Goal: Information Seeking & Learning: Learn about a topic

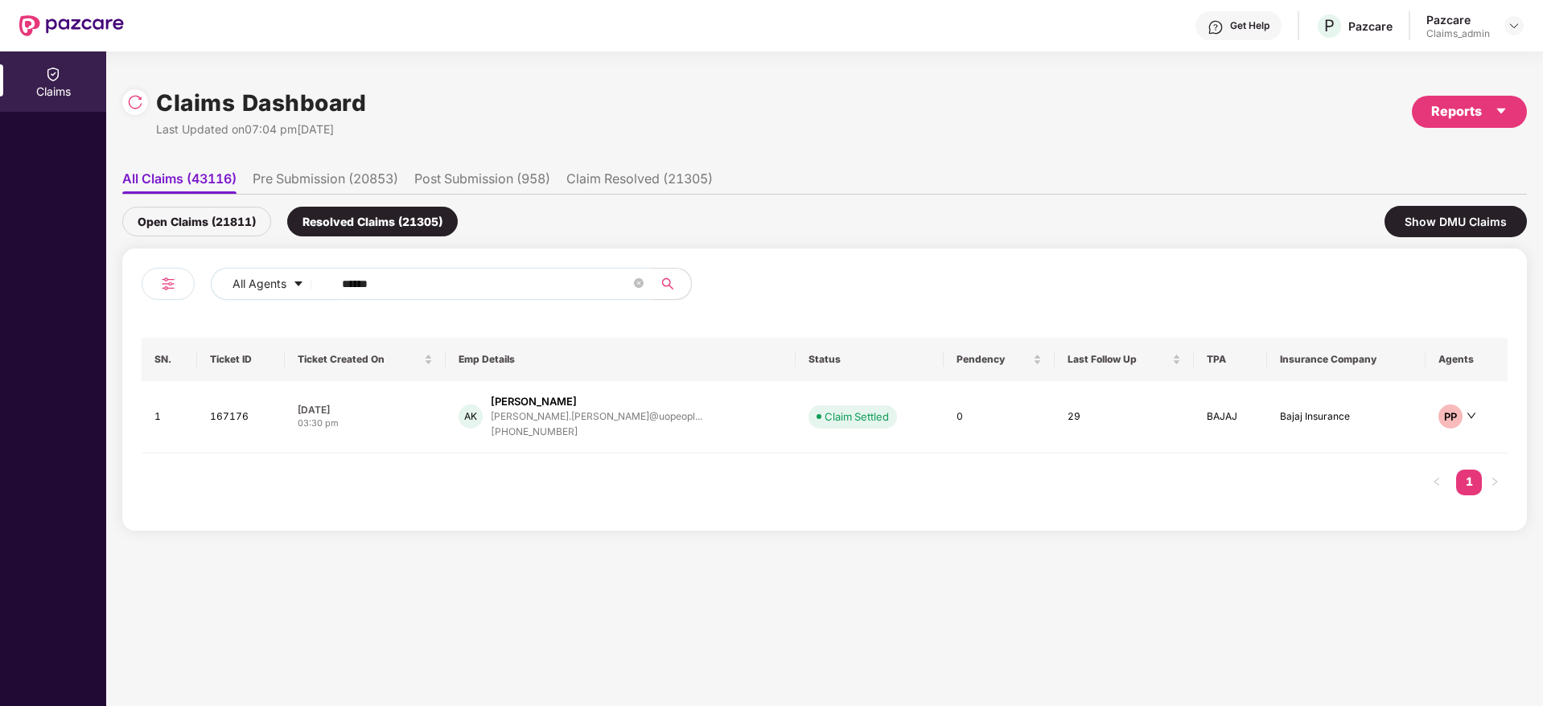
click at [204, 226] on div "Open Claims (21811)" at bounding box center [196, 222] width 149 height 30
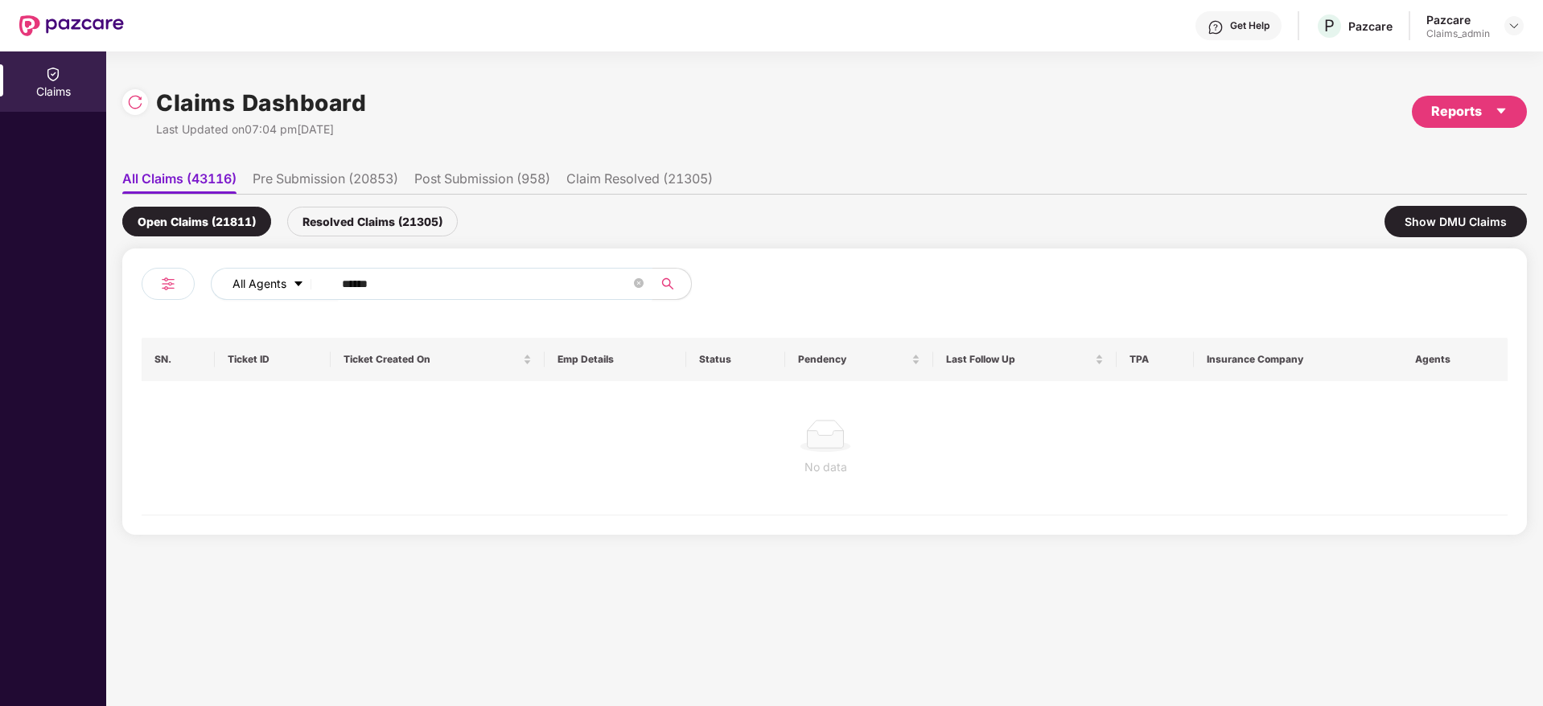
drag, startPoint x: 404, startPoint y: 292, endPoint x: 299, endPoint y: 290, distance: 104.6
click at [299, 290] on div "All Agents ******" at bounding box center [621, 284] width 820 height 32
paste input "text"
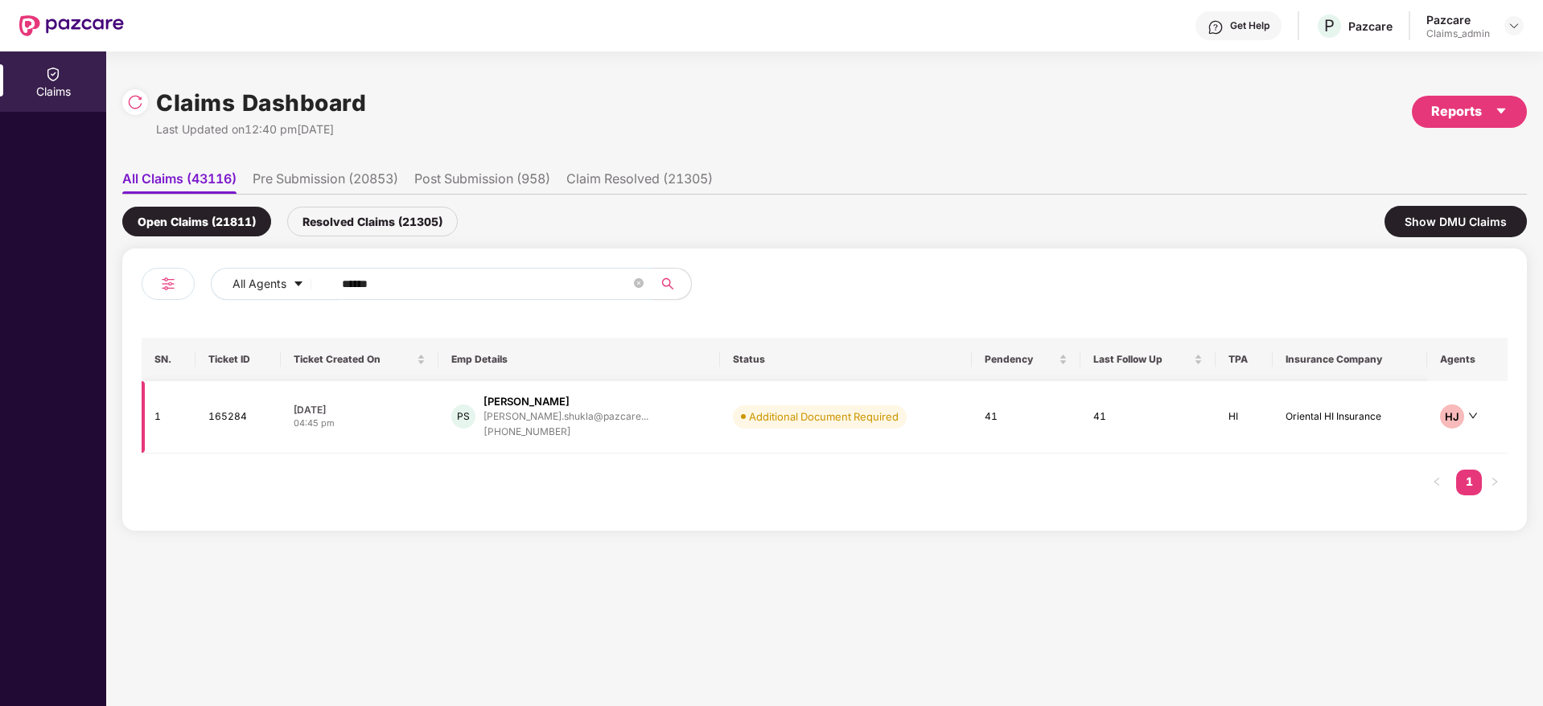
type input "******"
click at [537, 436] on div "[PHONE_NUMBER]" at bounding box center [565, 432] width 165 height 15
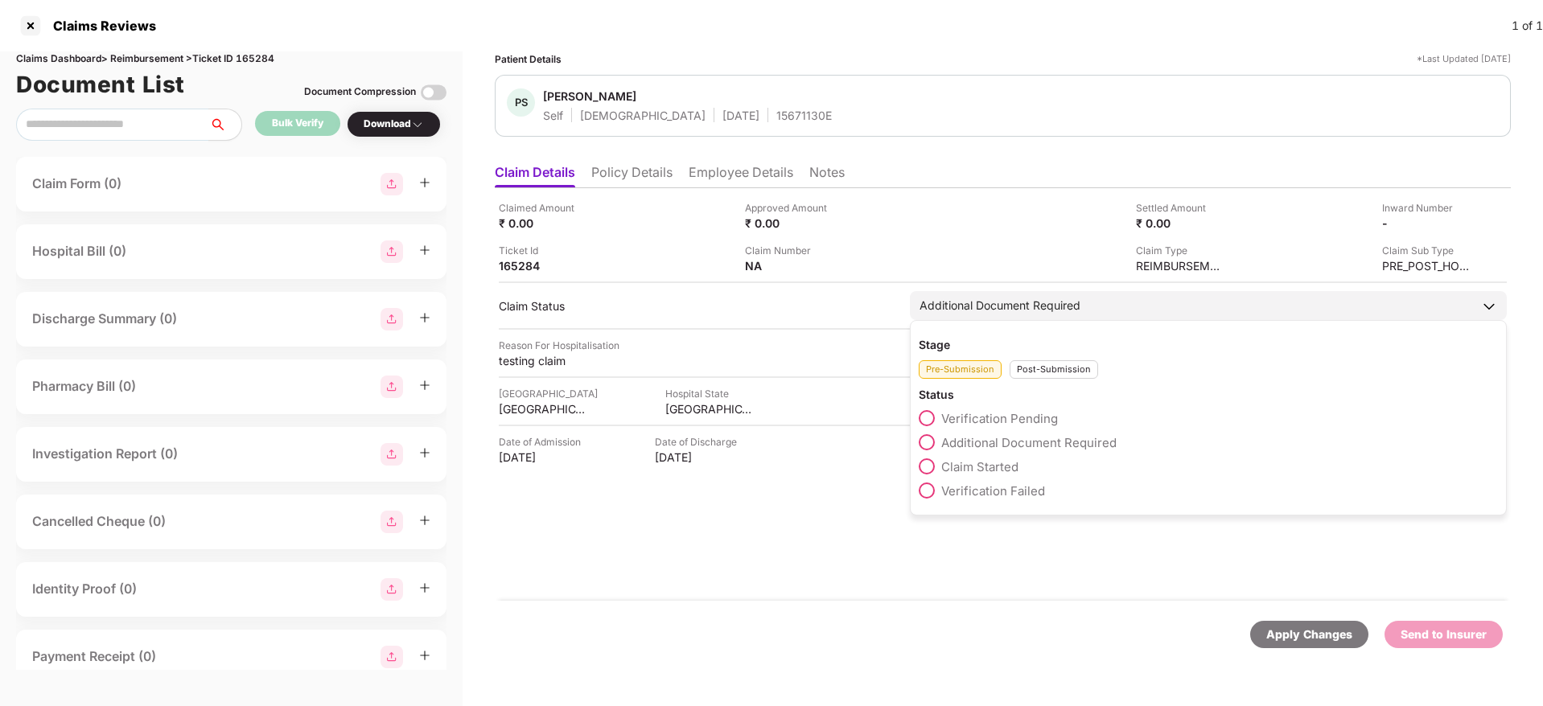
click at [1050, 365] on div "Post-Submission" at bounding box center [1054, 369] width 88 height 19
click at [926, 537] on span at bounding box center [927, 539] width 16 height 16
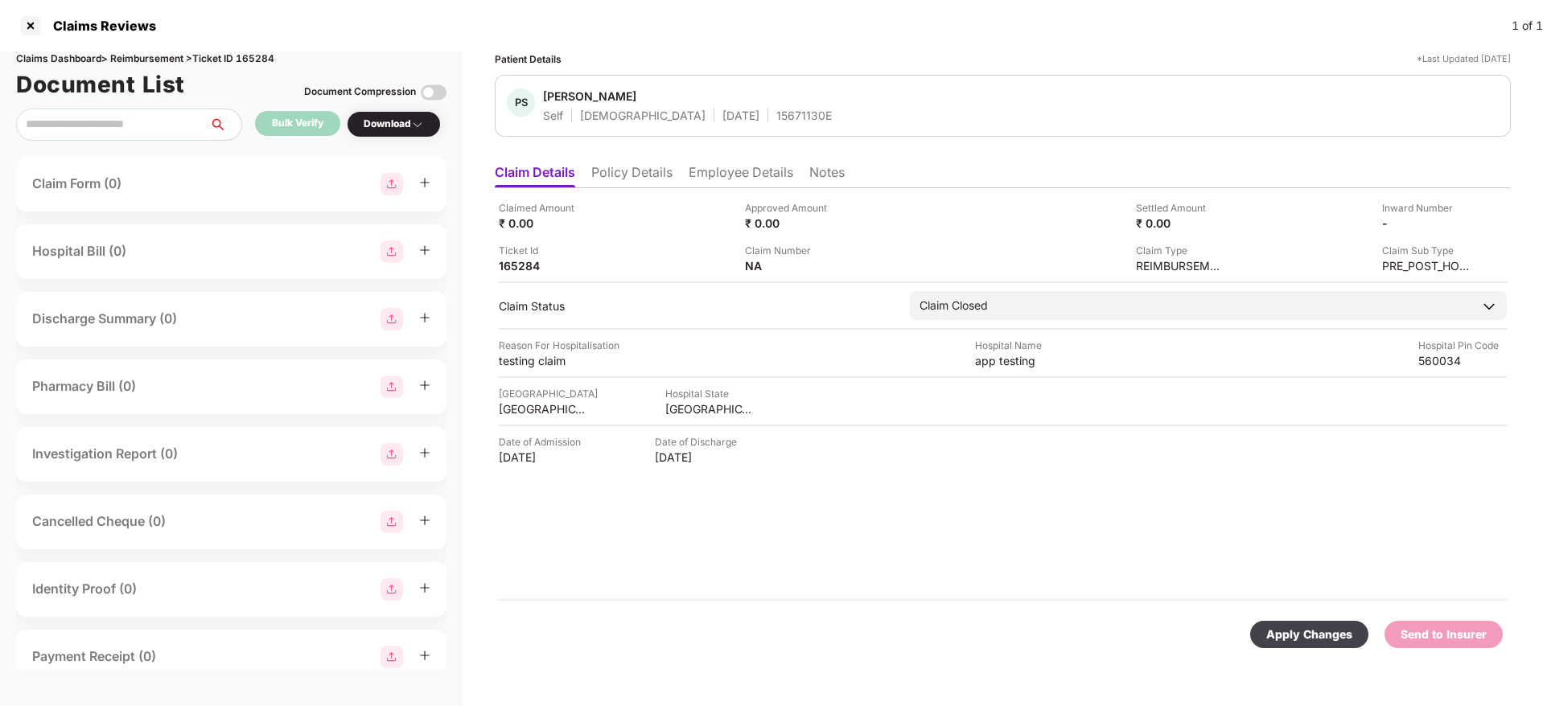
click at [1273, 635] on div "Apply Changes" at bounding box center [1309, 635] width 86 height 18
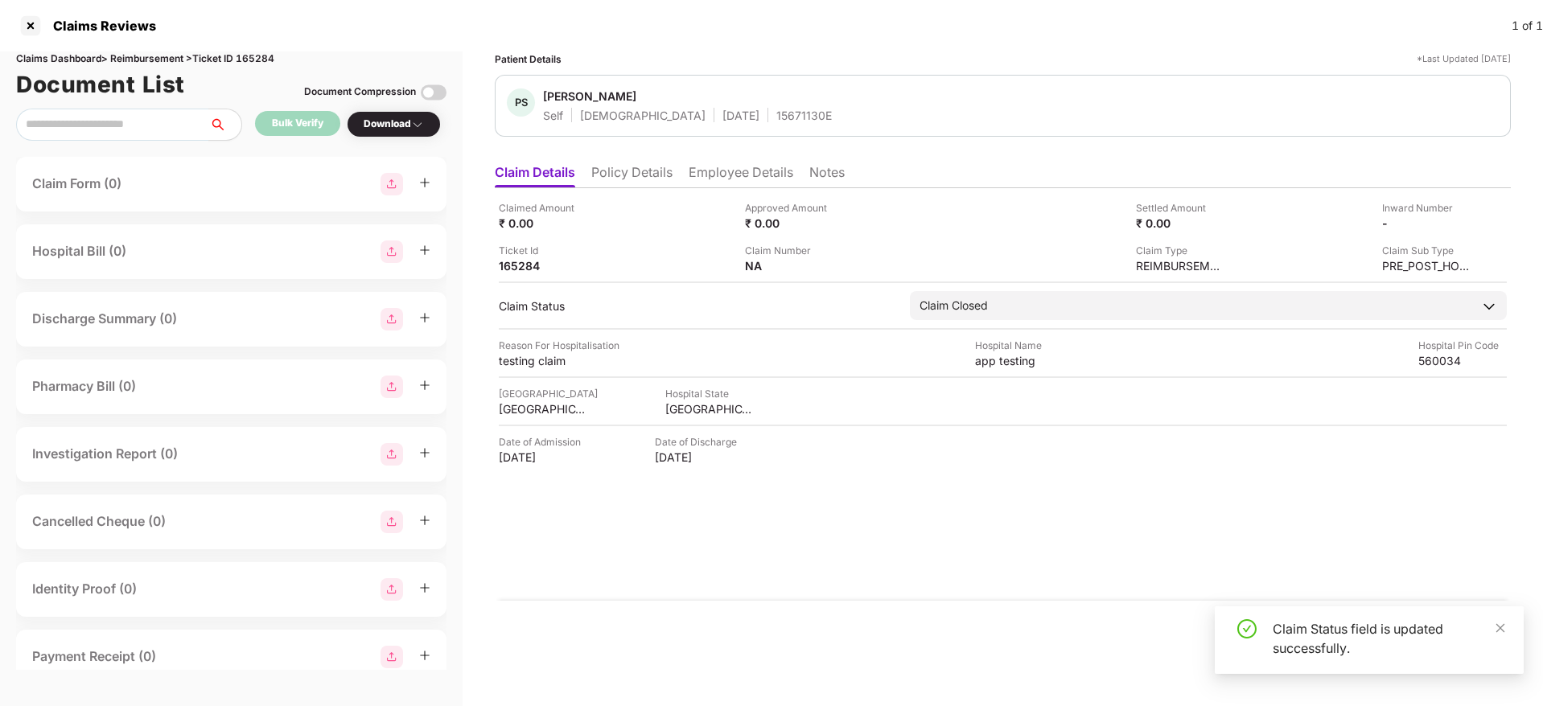
click at [33, 39] on div "Claims Reviews 1 of 1" at bounding box center [771, 25] width 1543 height 51
click at [27, 24] on div at bounding box center [31, 26] width 26 height 26
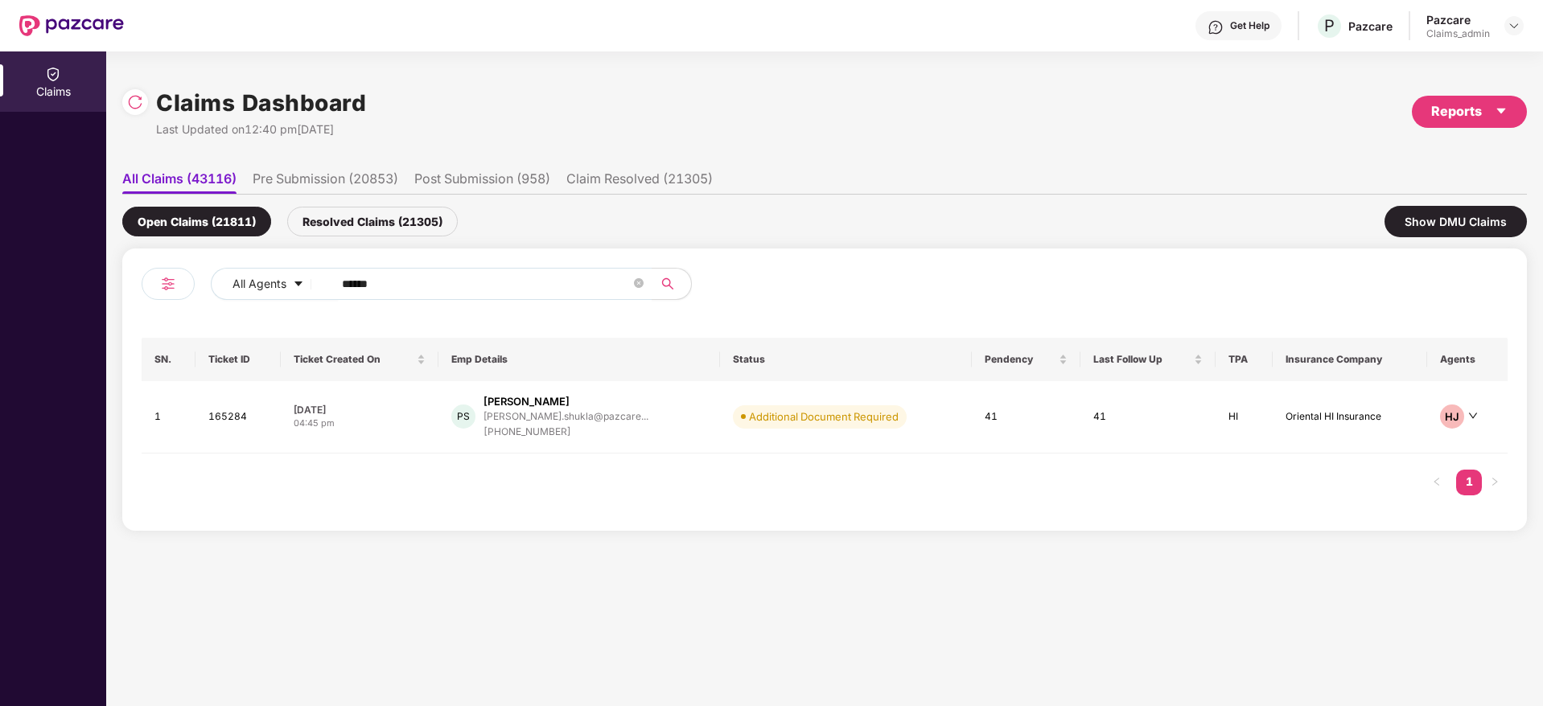
click at [120, 105] on div "Claims Dashboard Last Updated on 12:40 pm[DATE] Reports All Claims (43116) Pre …" at bounding box center [824, 378] width 1437 height 655
click at [138, 105] on img at bounding box center [135, 102] width 16 height 16
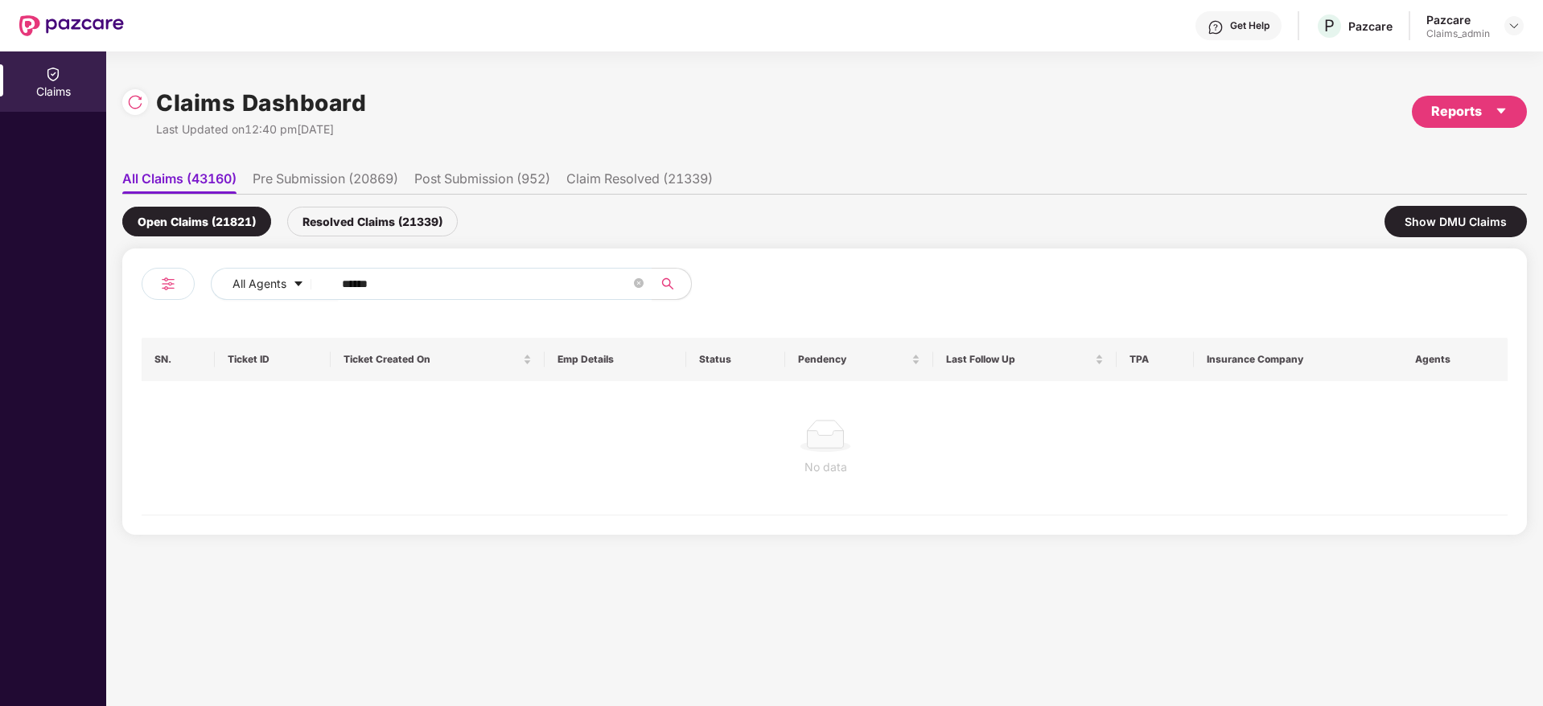
click at [350, 213] on div "Resolved Claims (21339)" at bounding box center [372, 222] width 171 height 30
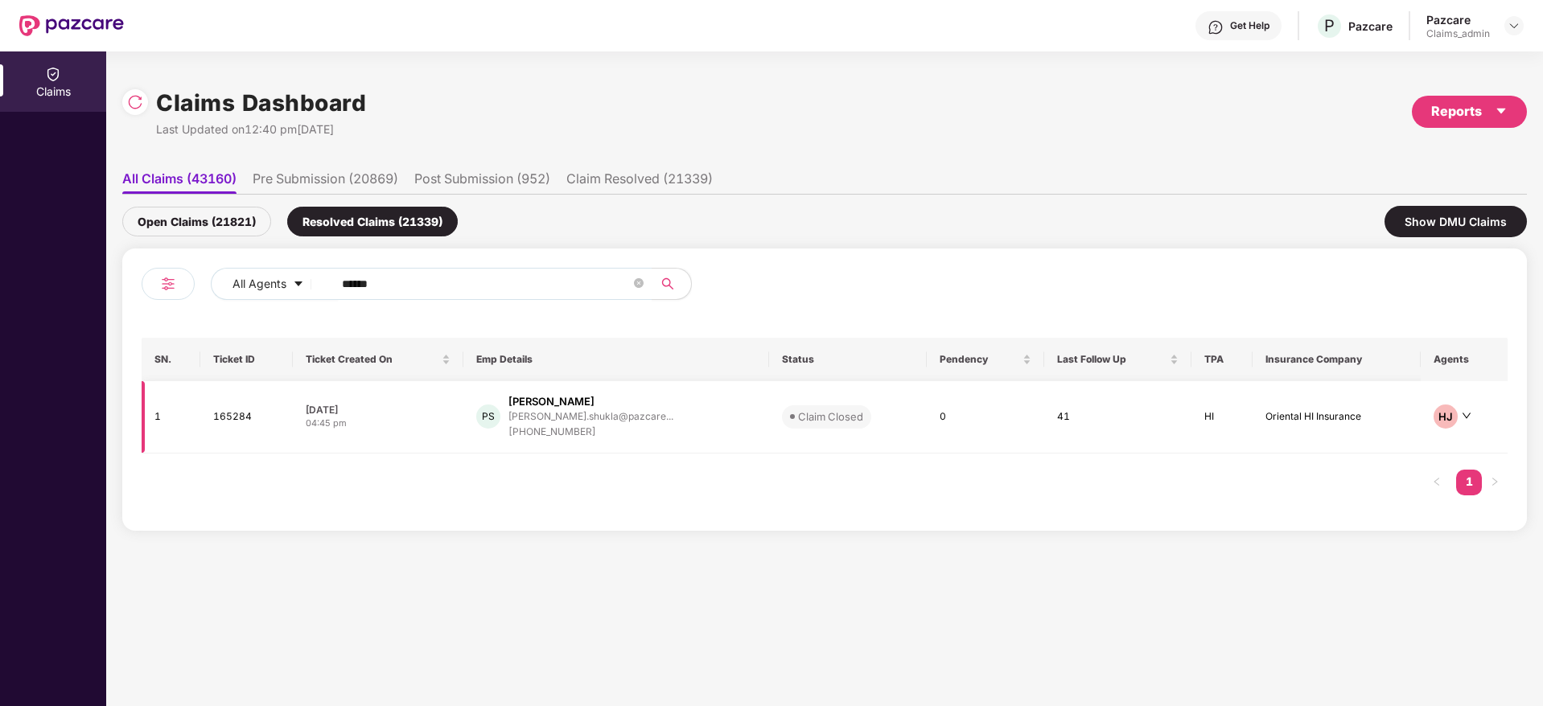
click at [557, 439] on div "[PHONE_NUMBER]" at bounding box center [590, 432] width 165 height 15
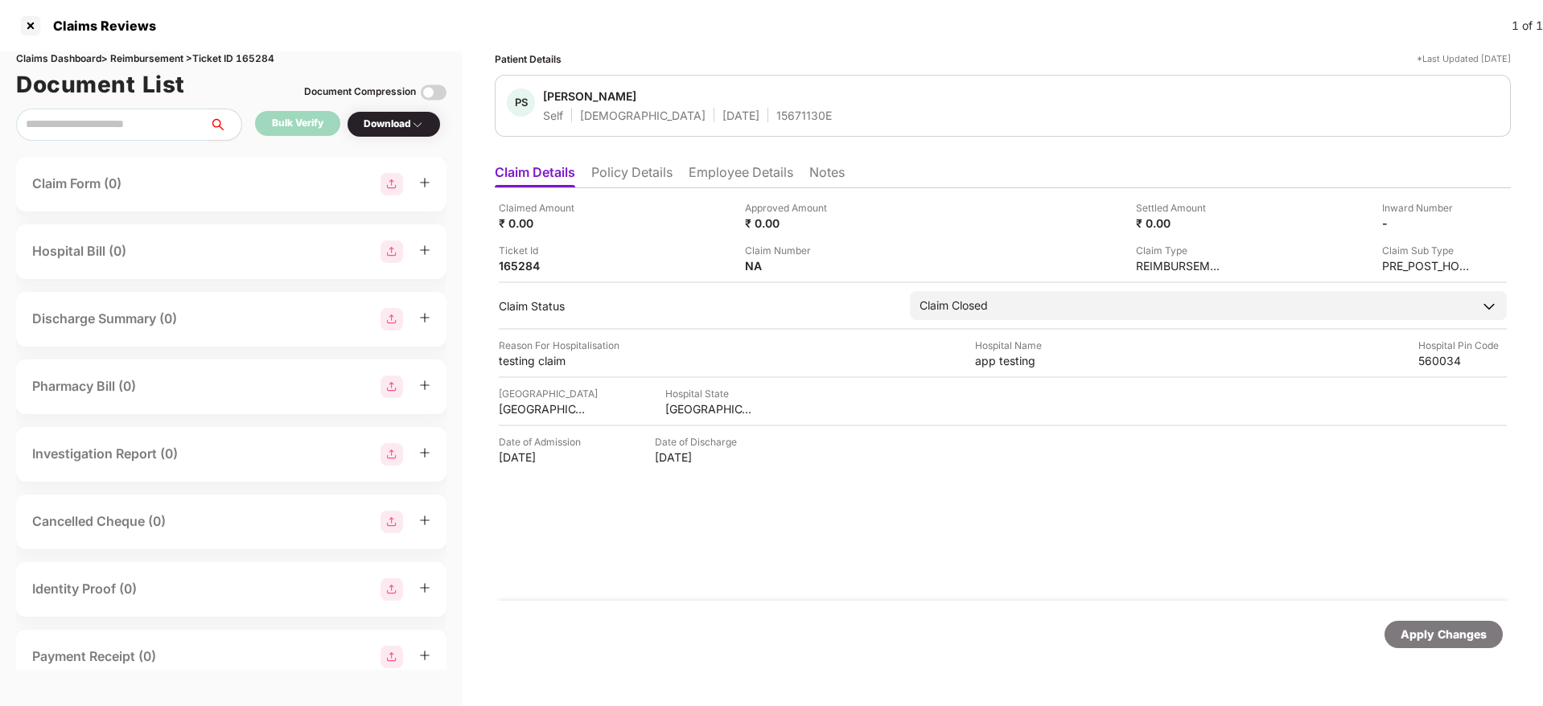
click at [824, 177] on li "Notes" at bounding box center [826, 175] width 35 height 23
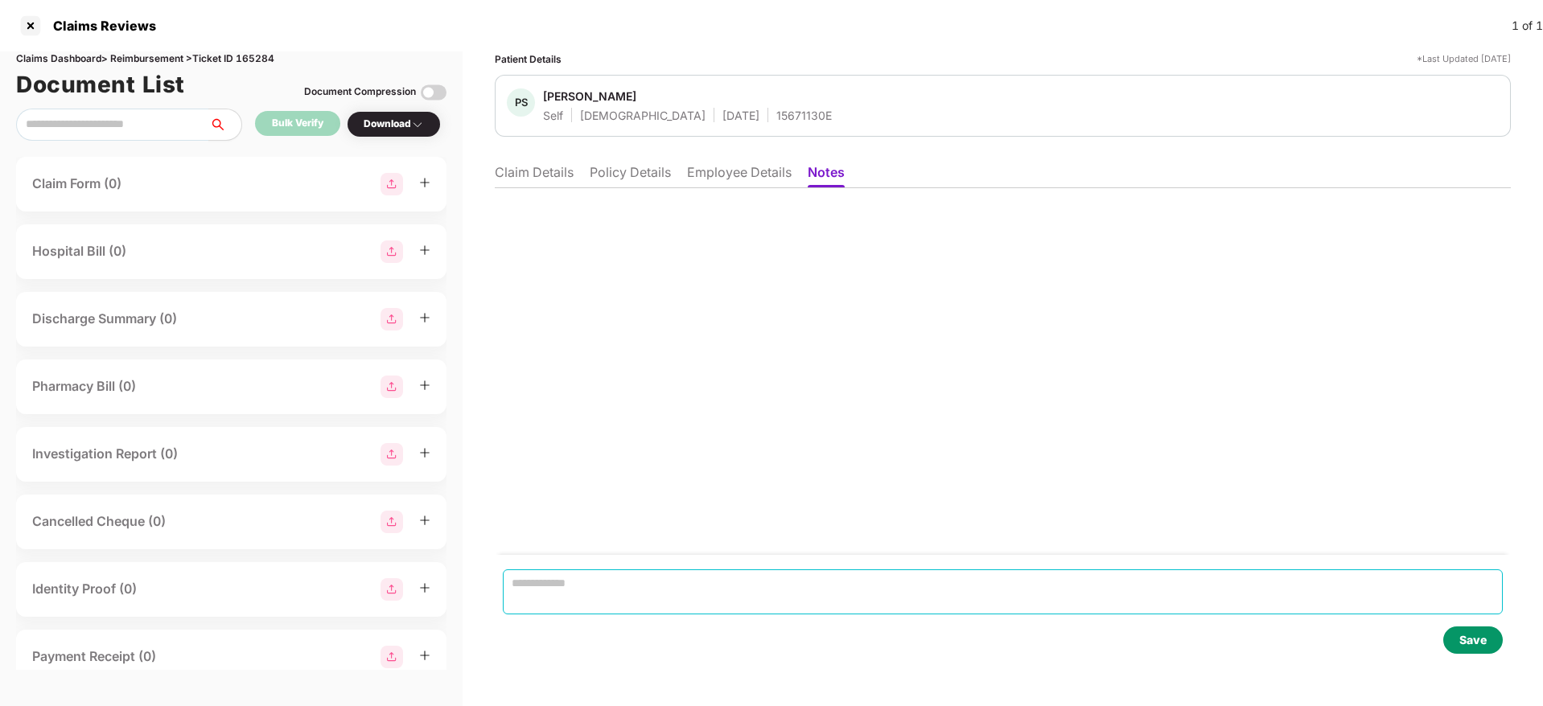
click at [755, 598] on textarea at bounding box center [1003, 592] width 1000 height 45
type textarea "**********"
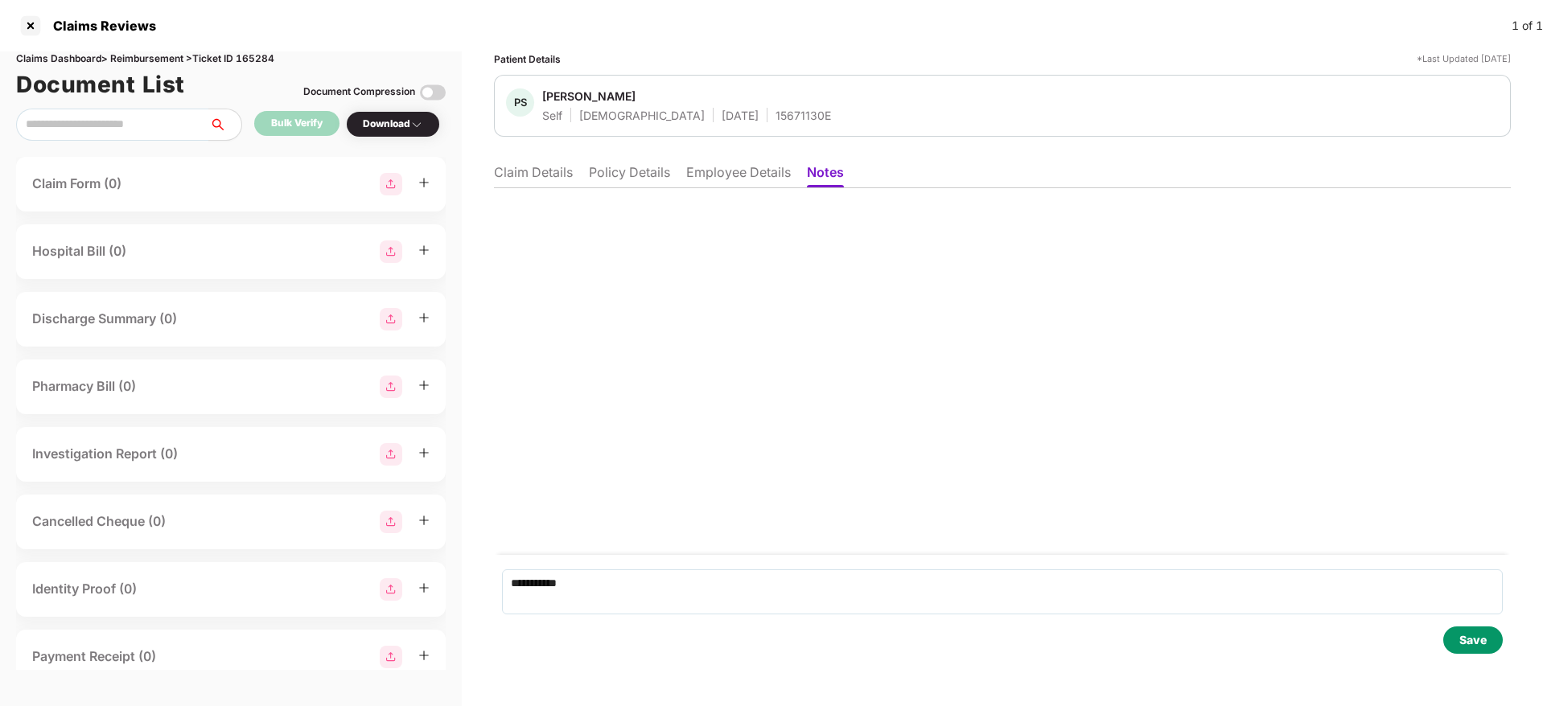
click at [1482, 642] on div "Save" at bounding box center [1472, 640] width 27 height 18
click at [1476, 644] on div "Save" at bounding box center [1472, 640] width 27 height 18
click at [708, 356] on div "App testing [DATE] 12:41 | by You" at bounding box center [1002, 371] width 1017 height 367
click at [23, 24] on div at bounding box center [31, 26] width 26 height 26
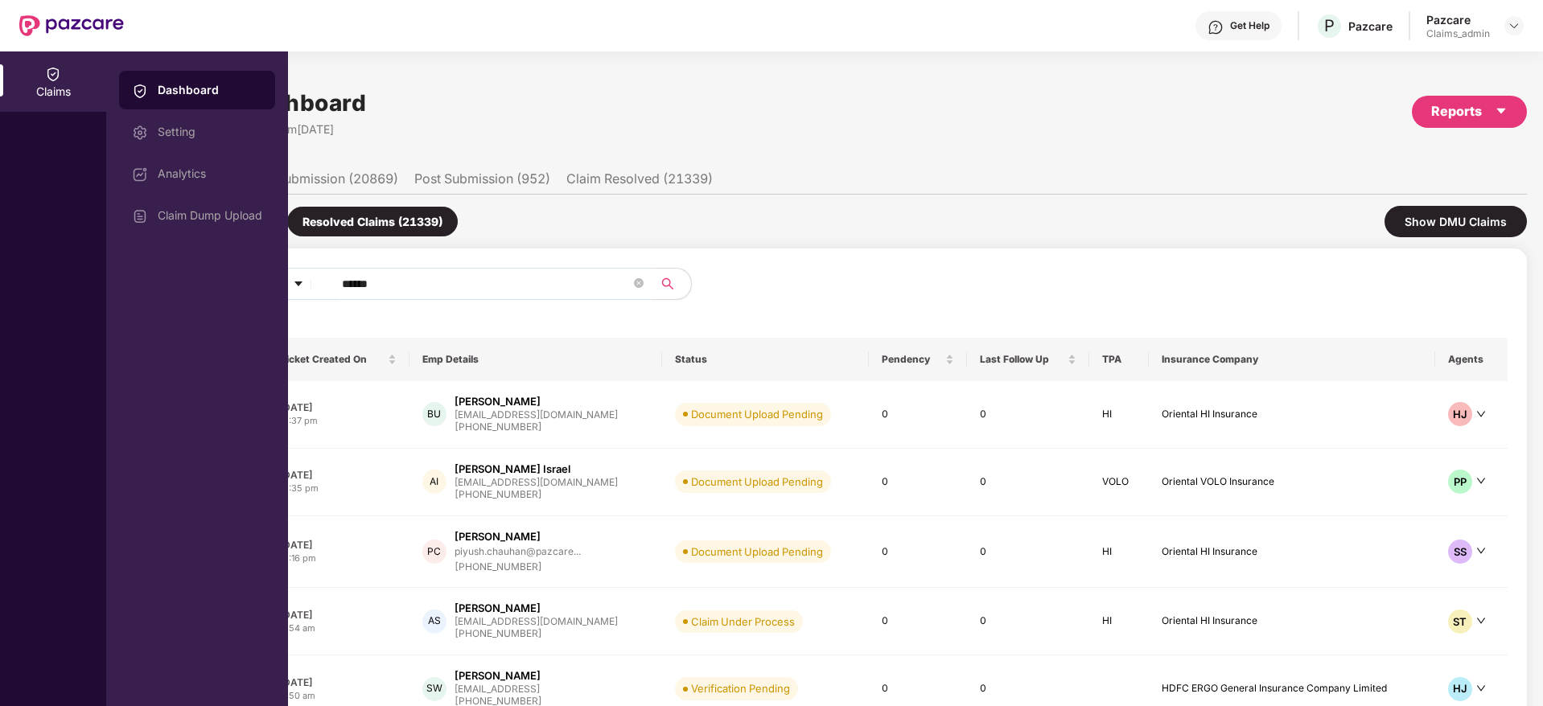
drag, startPoint x: 426, startPoint y: 280, endPoint x: 255, endPoint y: 271, distance: 170.8
click at [255, 271] on div "Claims Dashboard Setting Analytics Claim Dump Upload Claims Dashboard Last Upda…" at bounding box center [771, 378] width 1543 height 655
paste input "text"
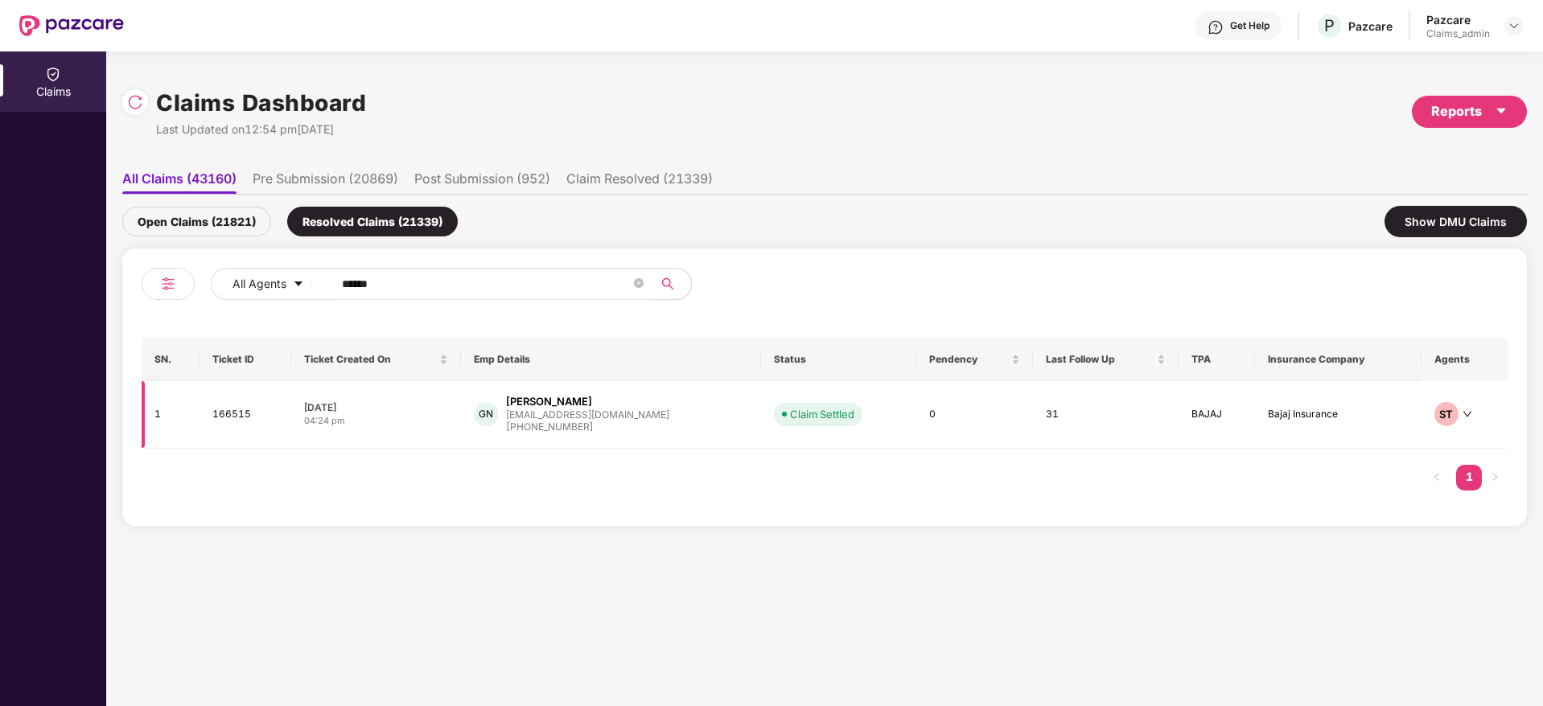
type input "******"
click at [539, 427] on div "[PHONE_NUMBER]" at bounding box center [587, 427] width 163 height 15
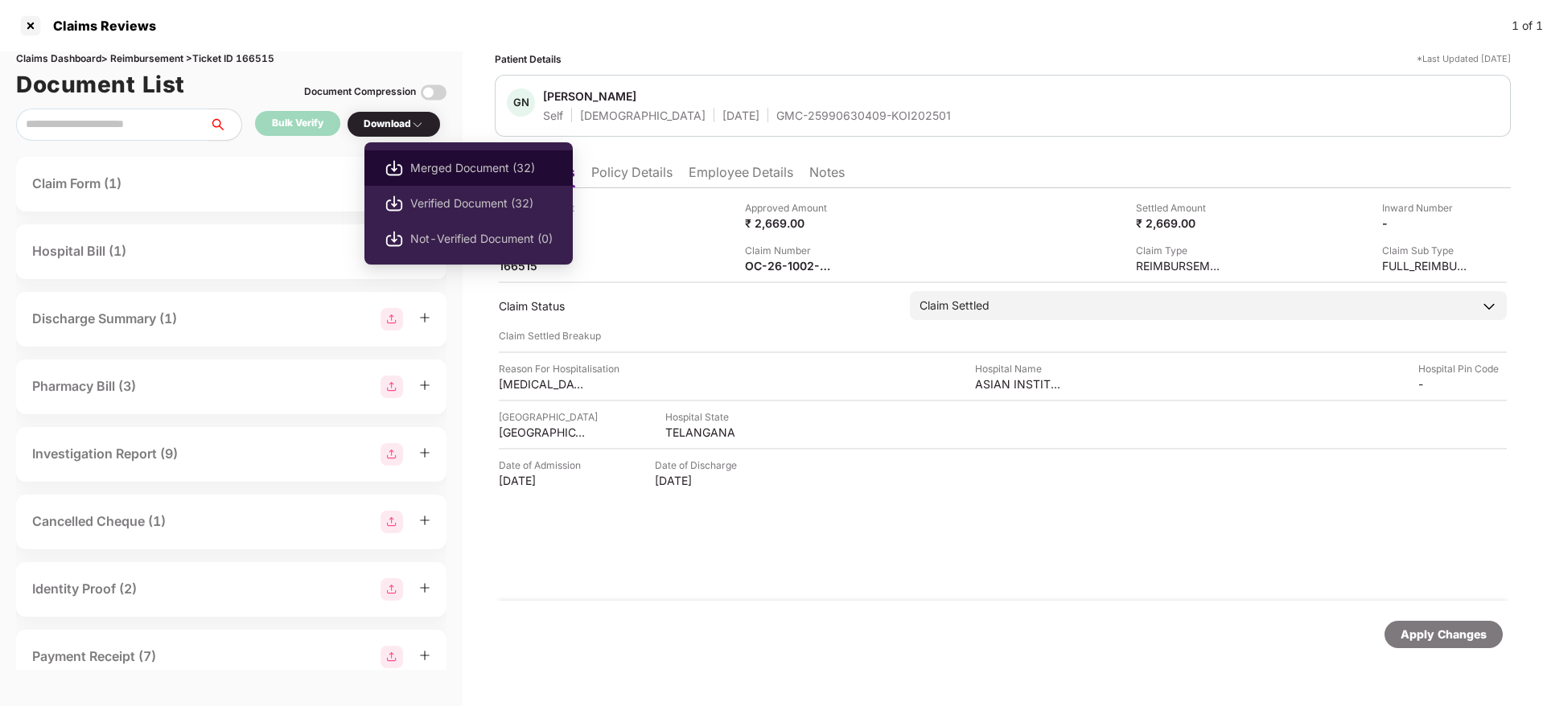
click at [438, 167] on span "Merged Document (32)" at bounding box center [481, 168] width 142 height 18
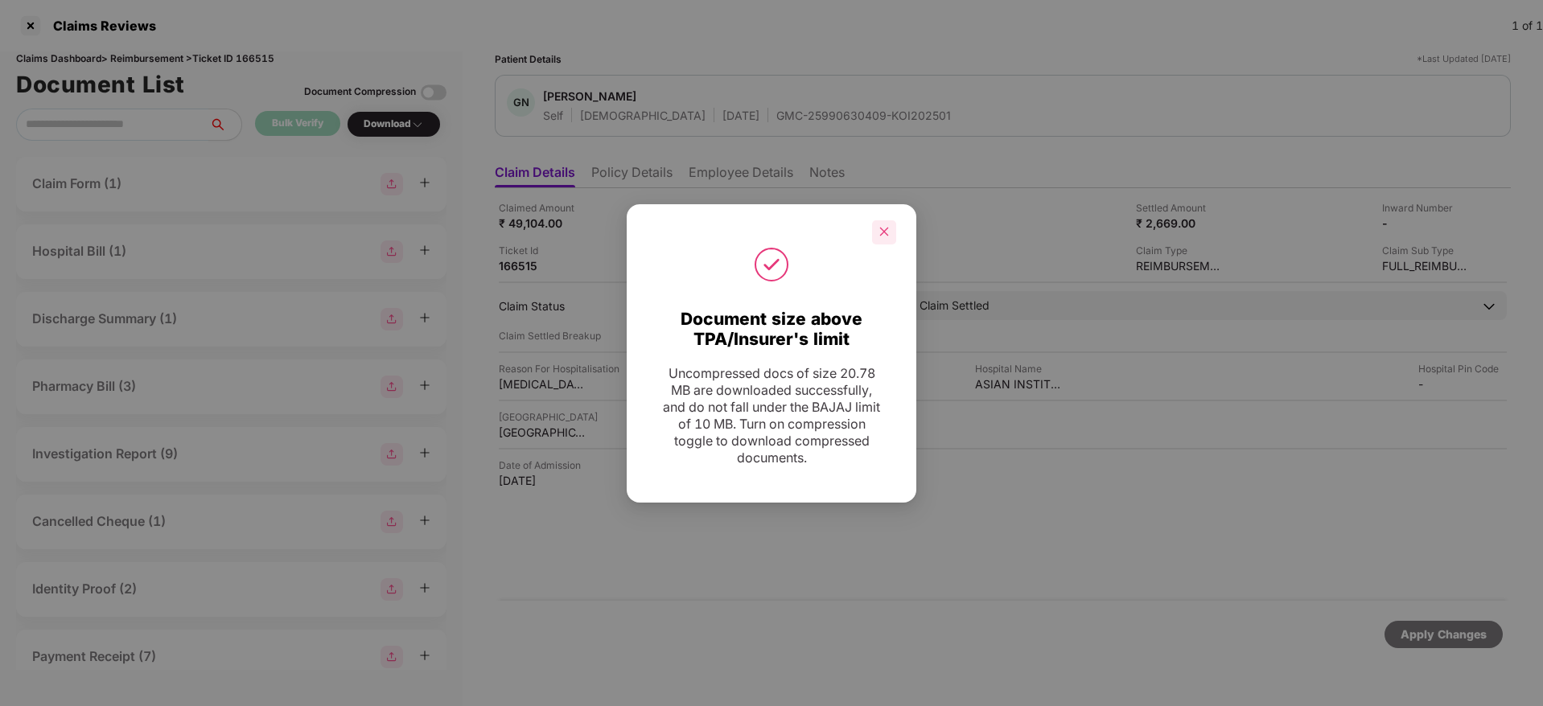
click at [884, 239] on div at bounding box center [884, 232] width 24 height 24
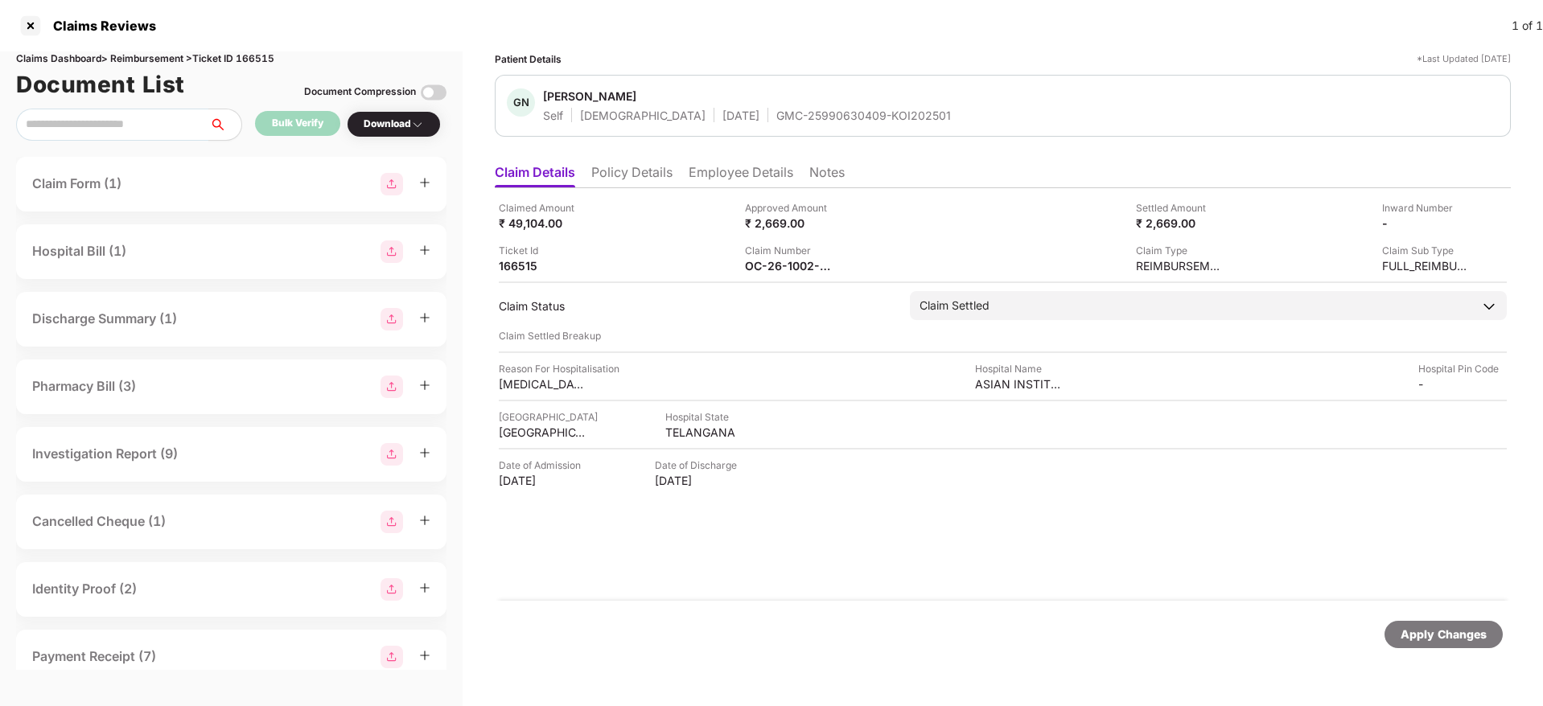
click at [776, 170] on li "Employee Details" at bounding box center [741, 175] width 105 height 23
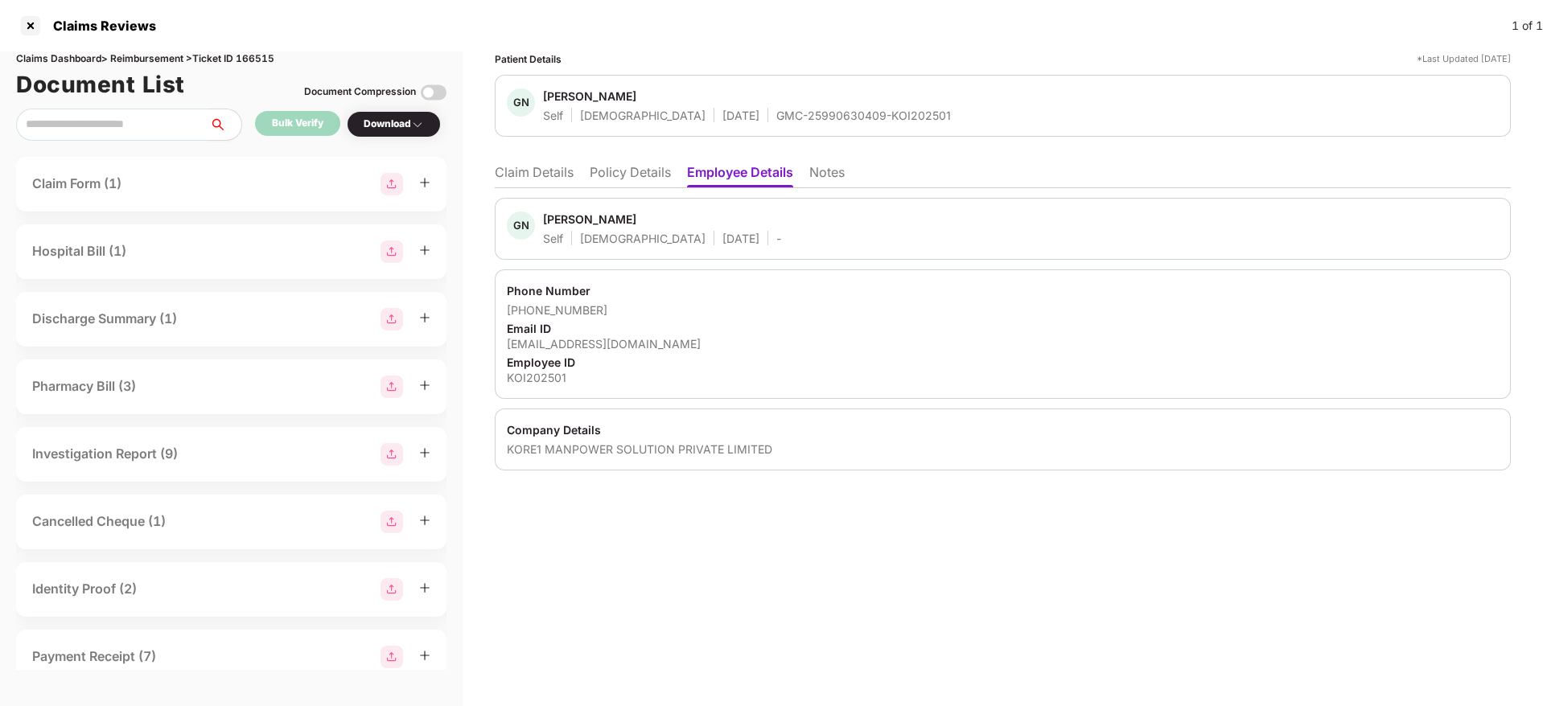
click at [639, 183] on li "Policy Details" at bounding box center [630, 175] width 81 height 23
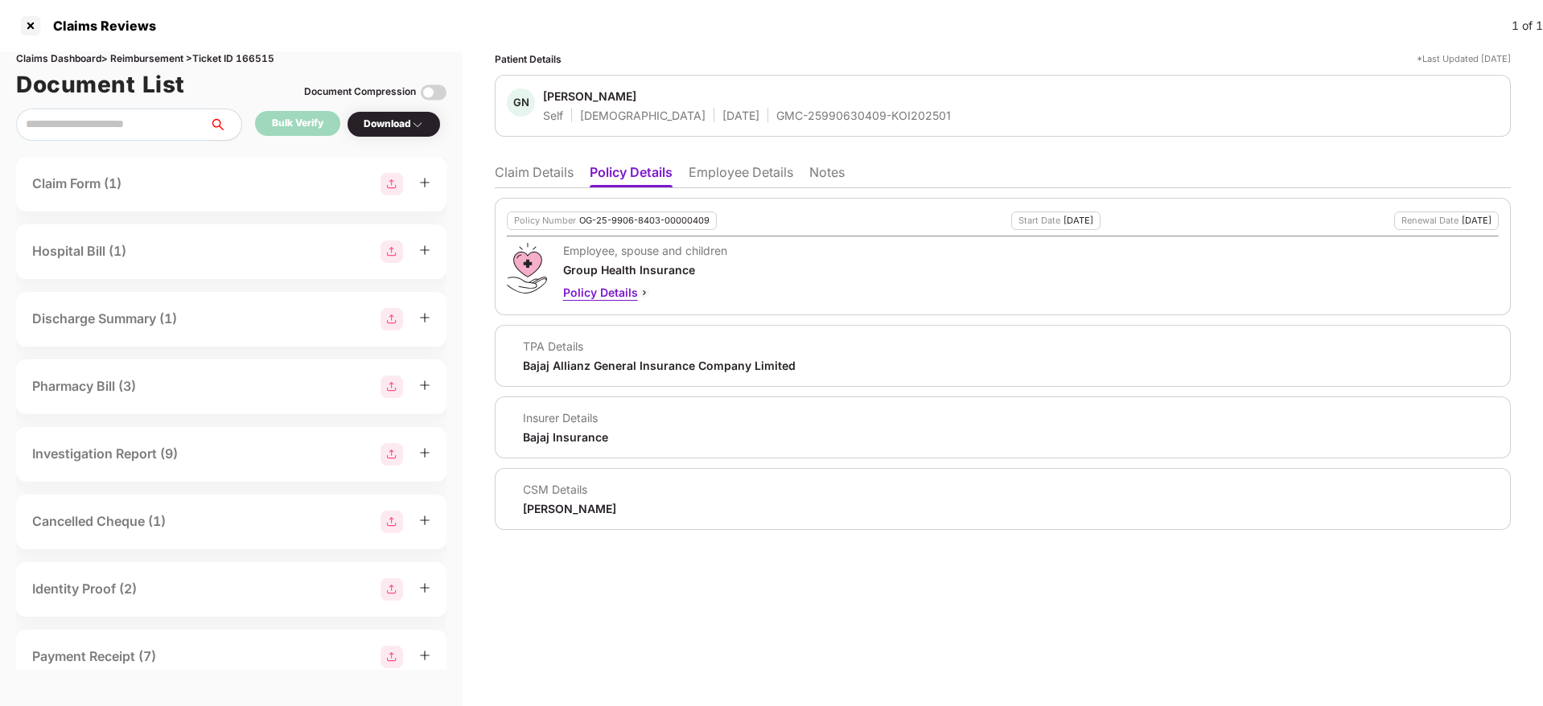
click at [586, 286] on div "Policy Details" at bounding box center [645, 293] width 164 height 18
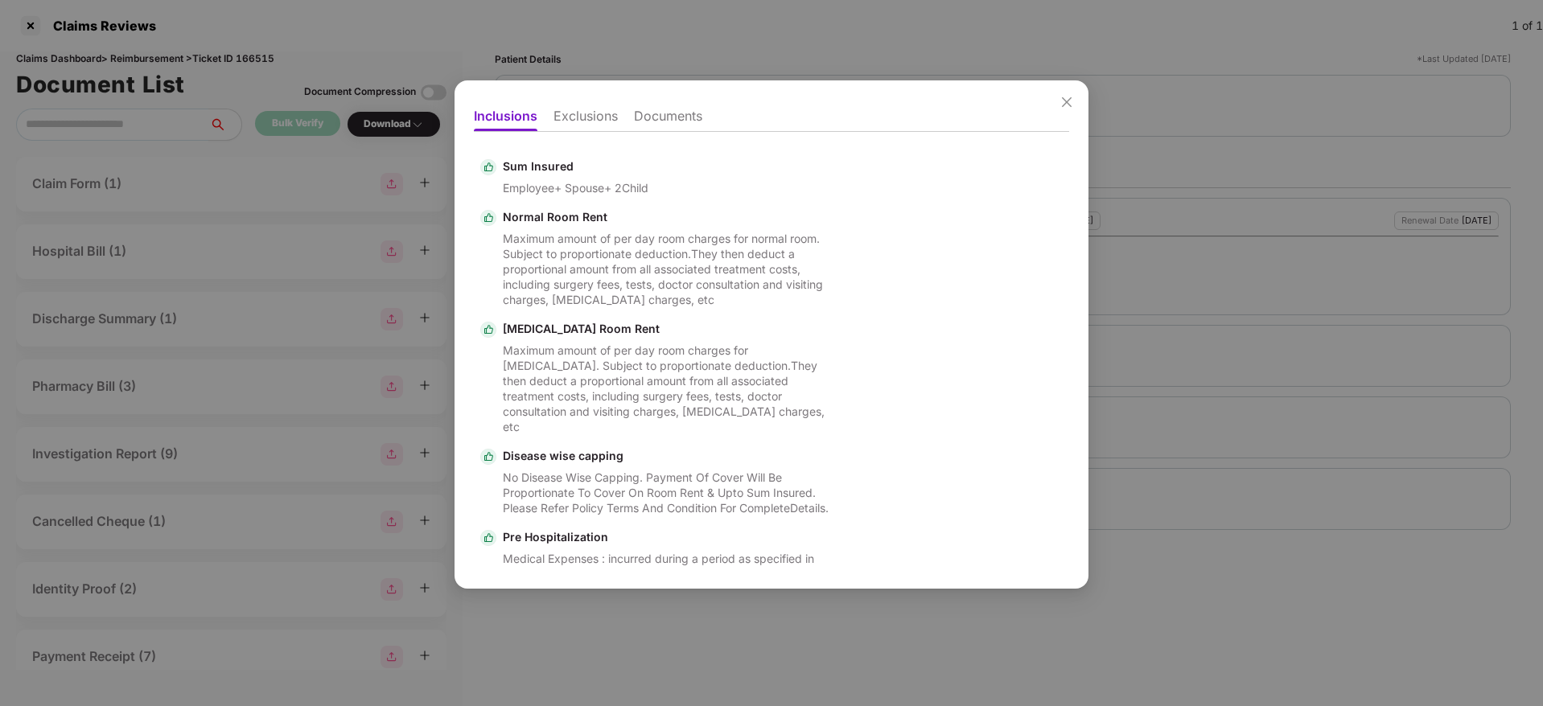
click at [591, 121] on li "Exclusions" at bounding box center [585, 119] width 64 height 23
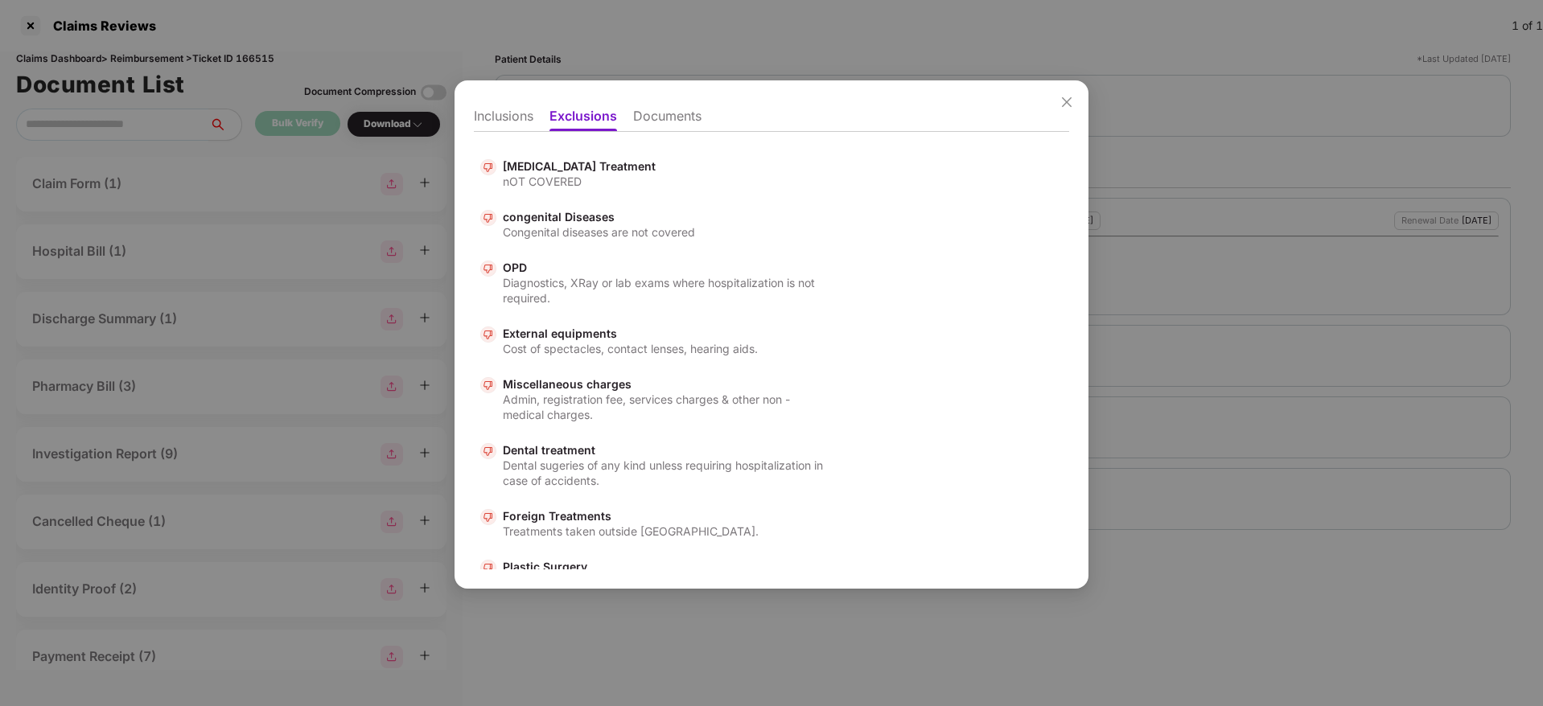
click at [1148, 325] on div "Inclusions Exclusions Documents [MEDICAL_DATA] Treatment nOT COVERED congenital…" at bounding box center [771, 353] width 1543 height 706
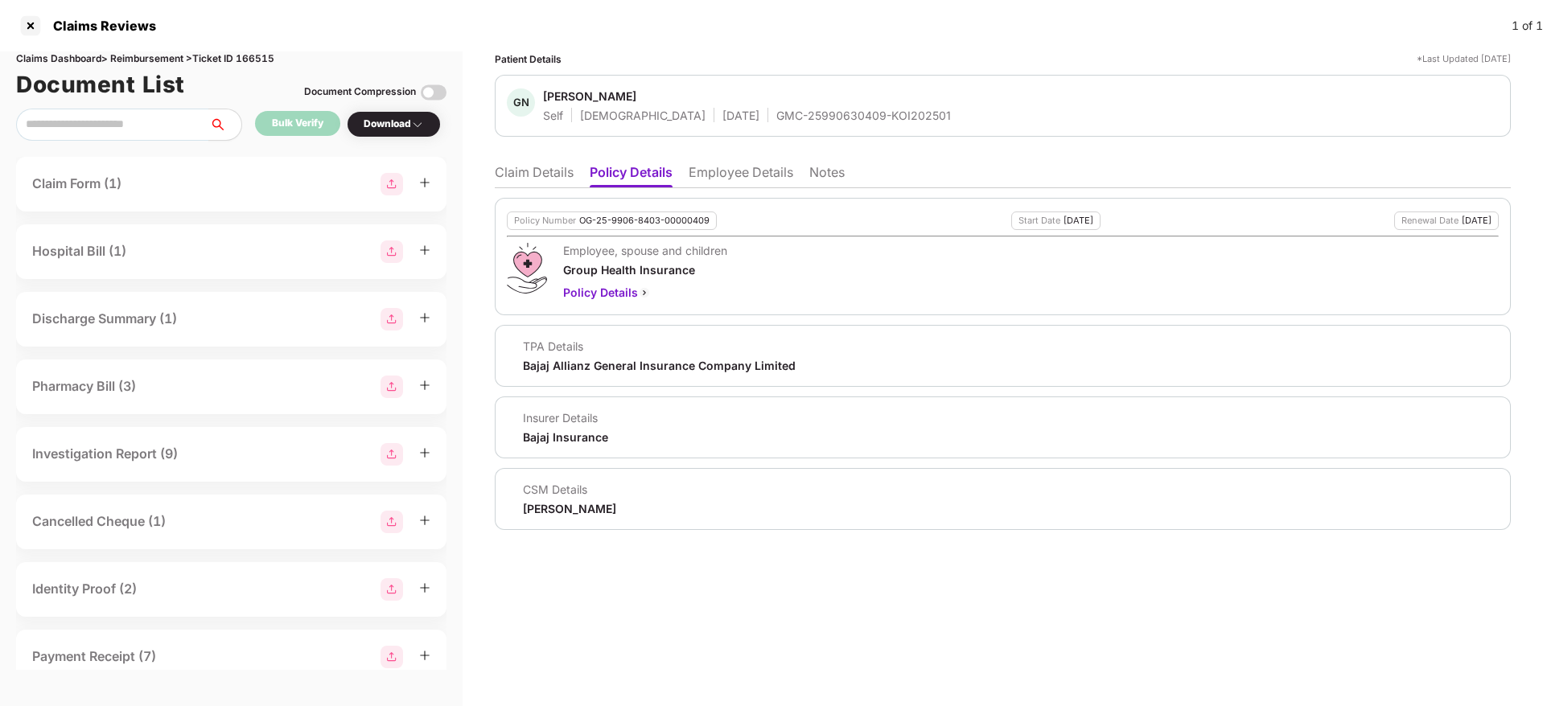
click at [741, 173] on li "Employee Details" at bounding box center [741, 175] width 105 height 23
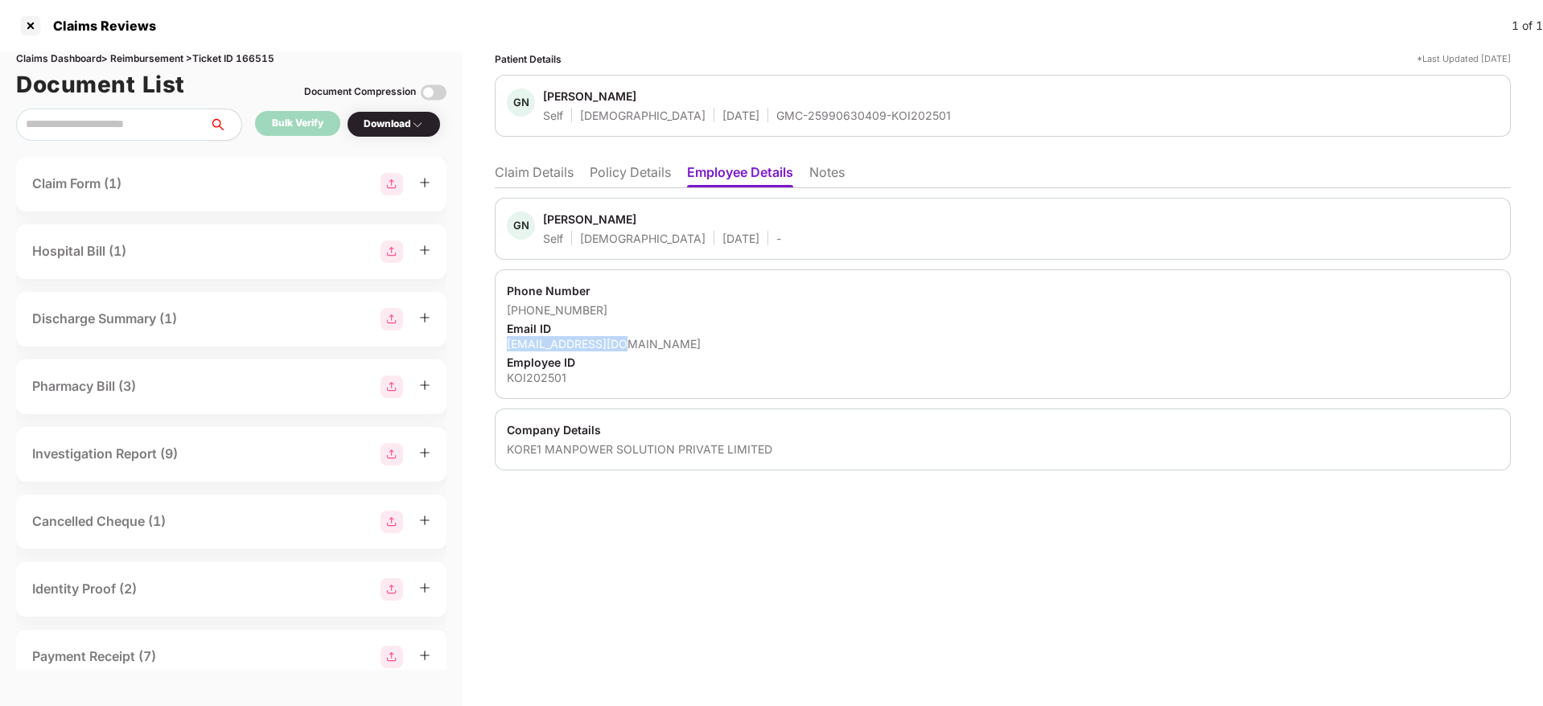
drag, startPoint x: 636, startPoint y: 339, endPoint x: 503, endPoint y: 344, distance: 133.6
click at [503, 344] on div "Phone Number [PHONE_NUMBER] Email ID [EMAIL_ADDRESS][DOMAIN_NAME] Employee ID K…" at bounding box center [1003, 334] width 1016 height 130
copy div "[EMAIL_ADDRESS][DOMAIN_NAME]"
click at [545, 171] on li "Claim Details" at bounding box center [534, 175] width 79 height 23
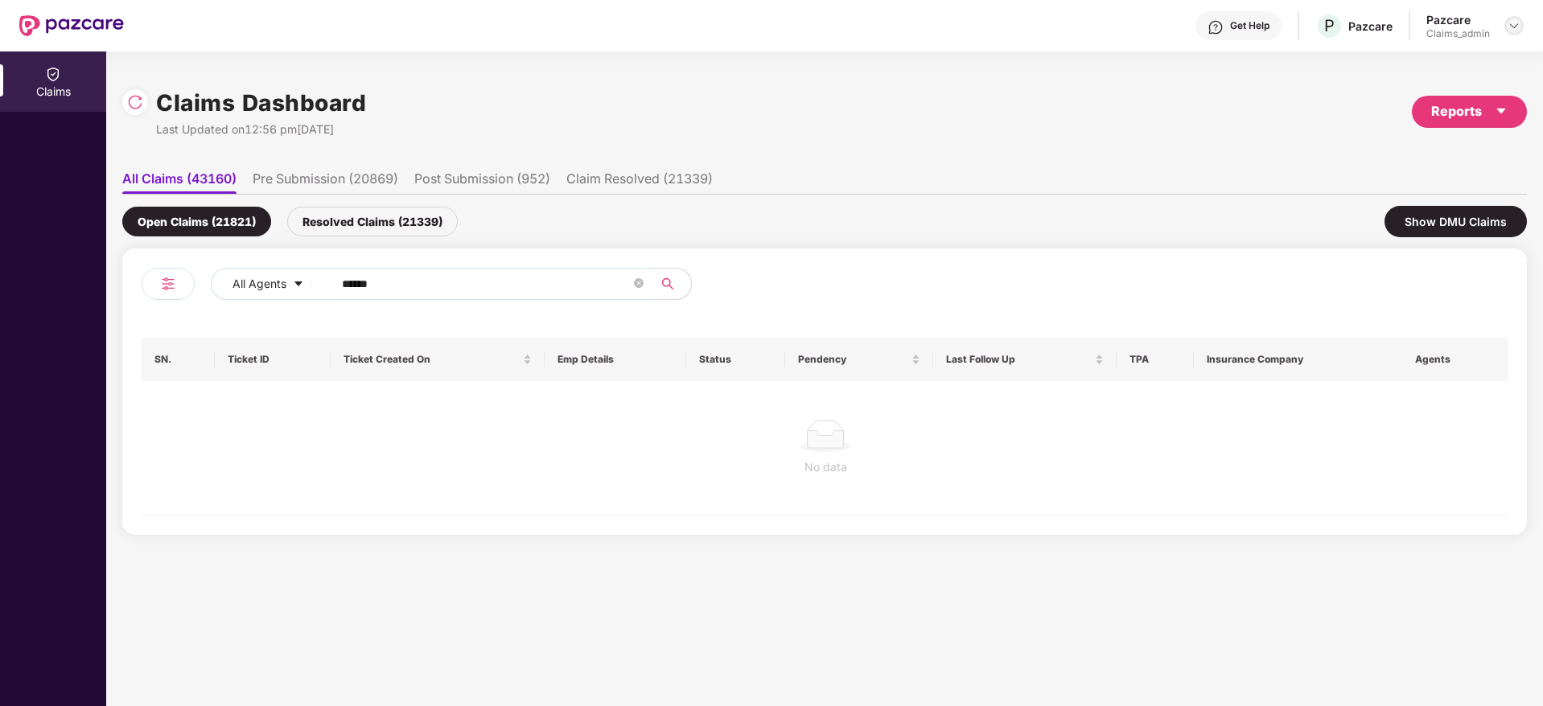
click at [1516, 24] on img at bounding box center [1513, 25] width 13 height 13
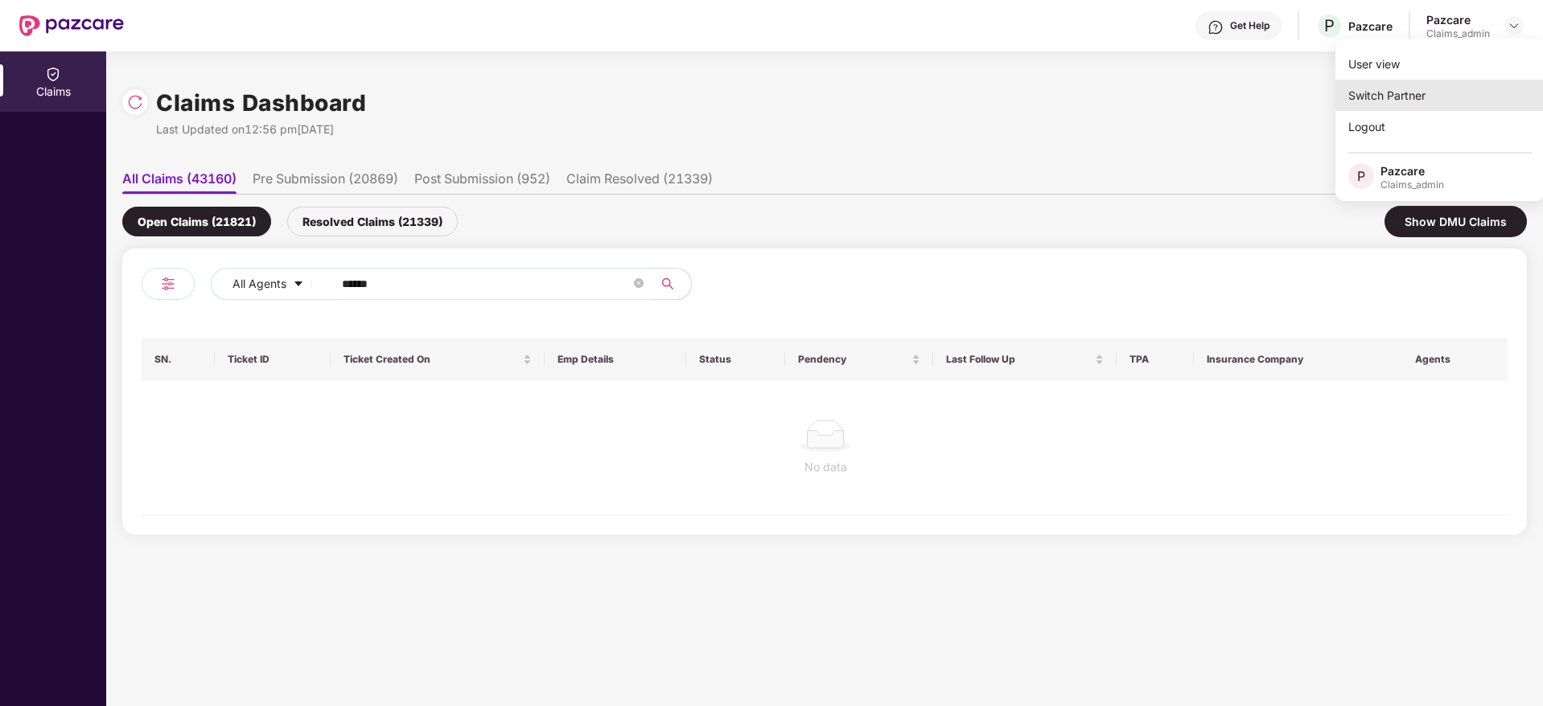
click at [1480, 100] on div "Switch Partner" at bounding box center [1439, 95] width 209 height 31
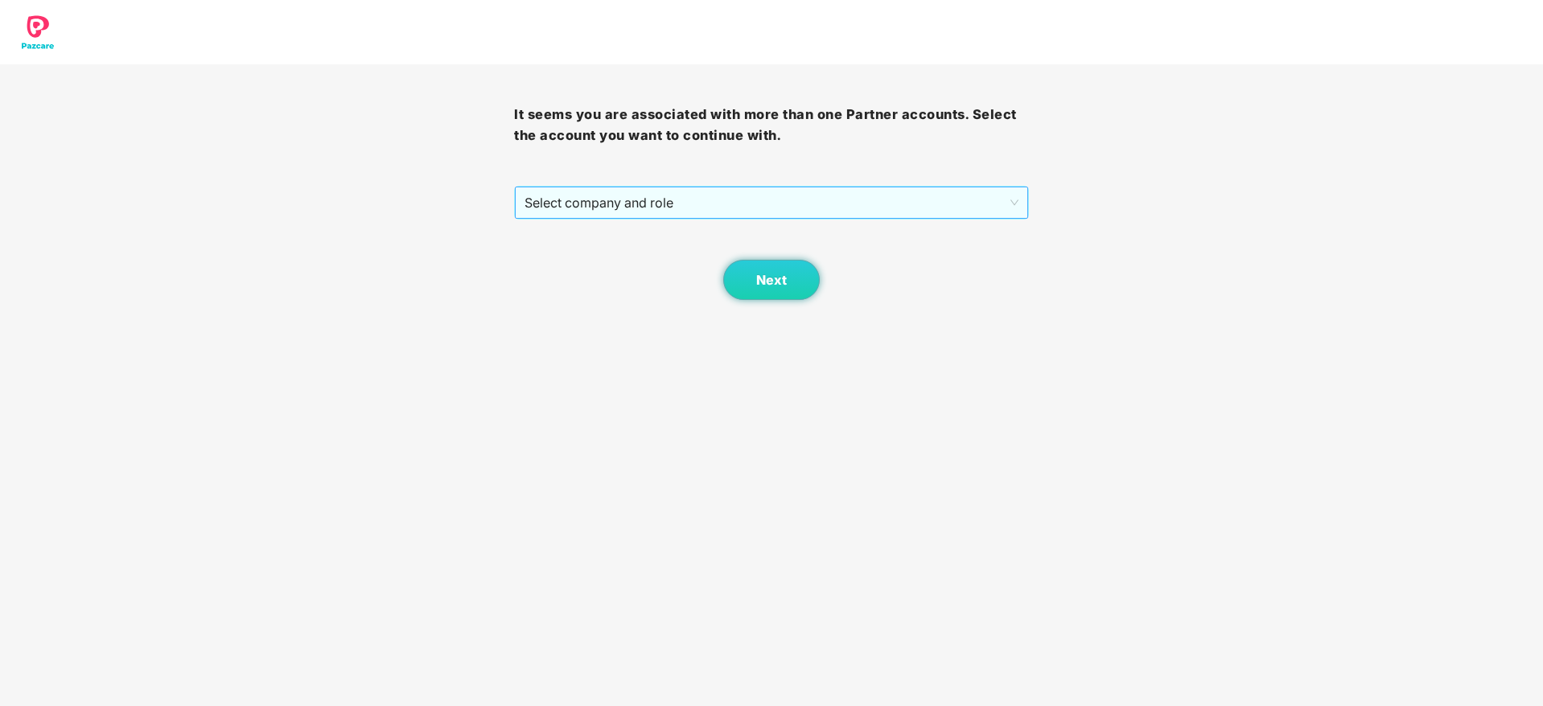
drag, startPoint x: 599, startPoint y: 219, endPoint x: 608, endPoint y: 203, distance: 18.4
click at [608, 203] on div "Select company and role" at bounding box center [771, 203] width 514 height 34
click at [608, 203] on span "Select company and role" at bounding box center [770, 202] width 493 height 31
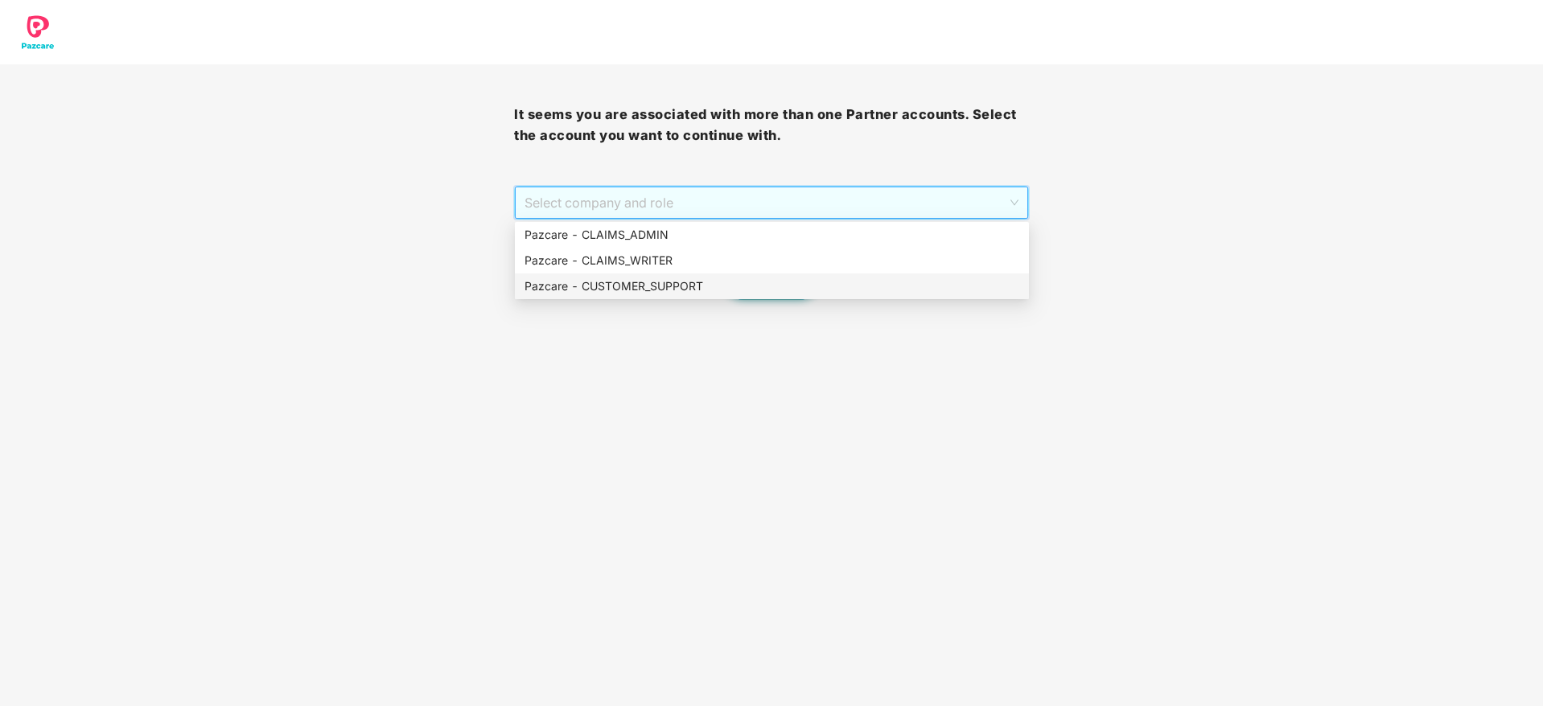
click at [643, 294] on div "Pazcare - CUSTOMER_SUPPORT" at bounding box center [771, 287] width 495 height 18
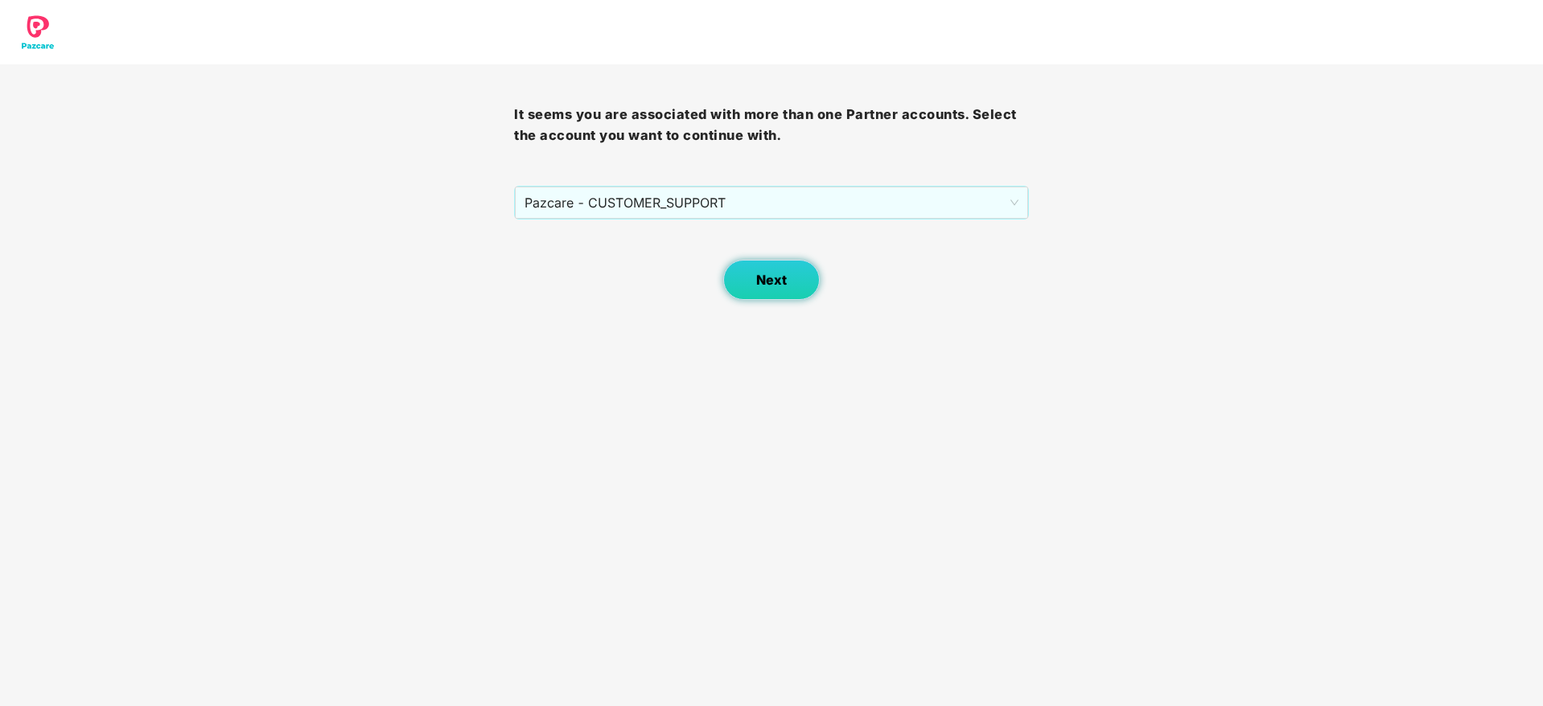
click at [776, 275] on span "Next" at bounding box center [771, 280] width 31 height 15
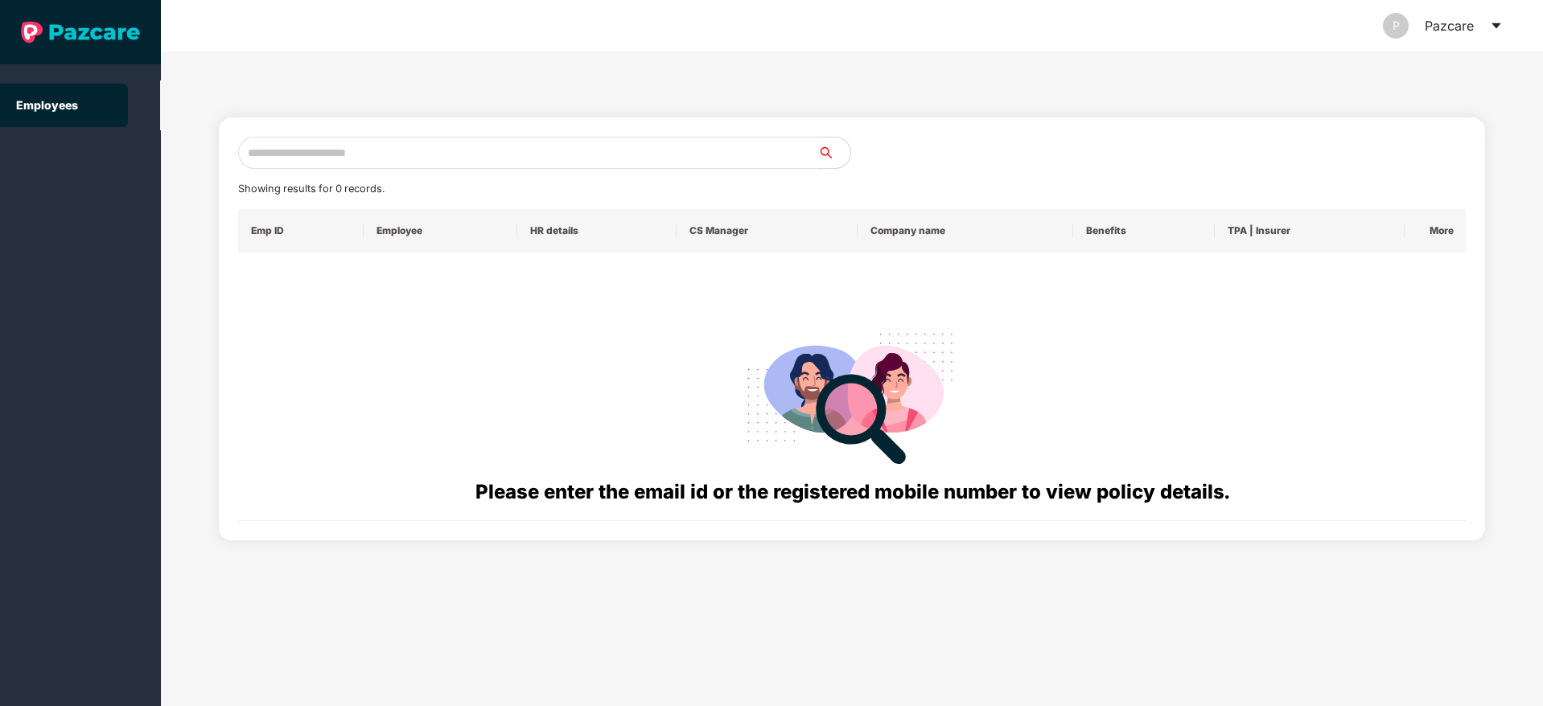
click at [675, 154] on input "text" at bounding box center [528, 153] width 580 height 32
paste input "**********"
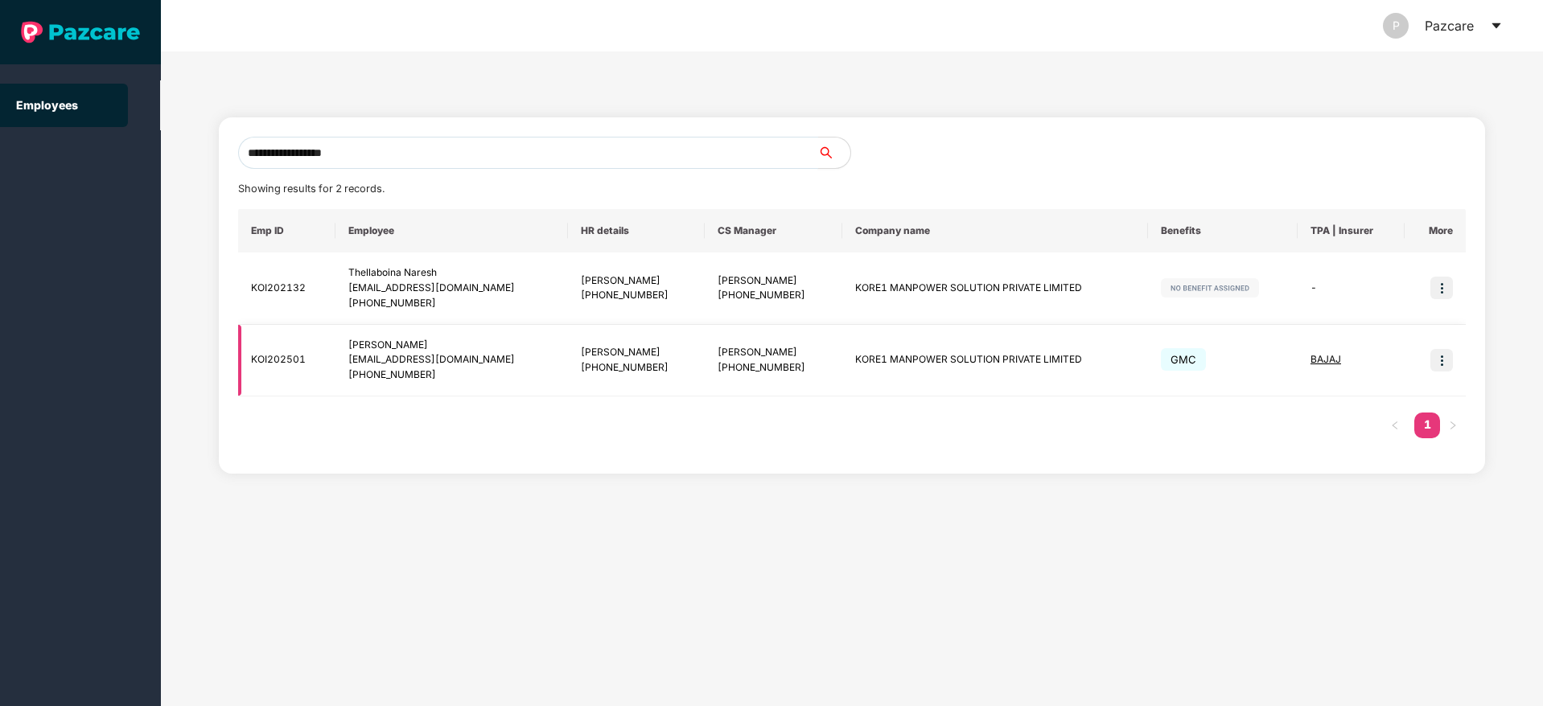
type input "**********"
click at [1447, 356] on img at bounding box center [1441, 360] width 23 height 23
click at [1357, 402] on span "Switch to user interface" at bounding box center [1369, 401] width 125 height 14
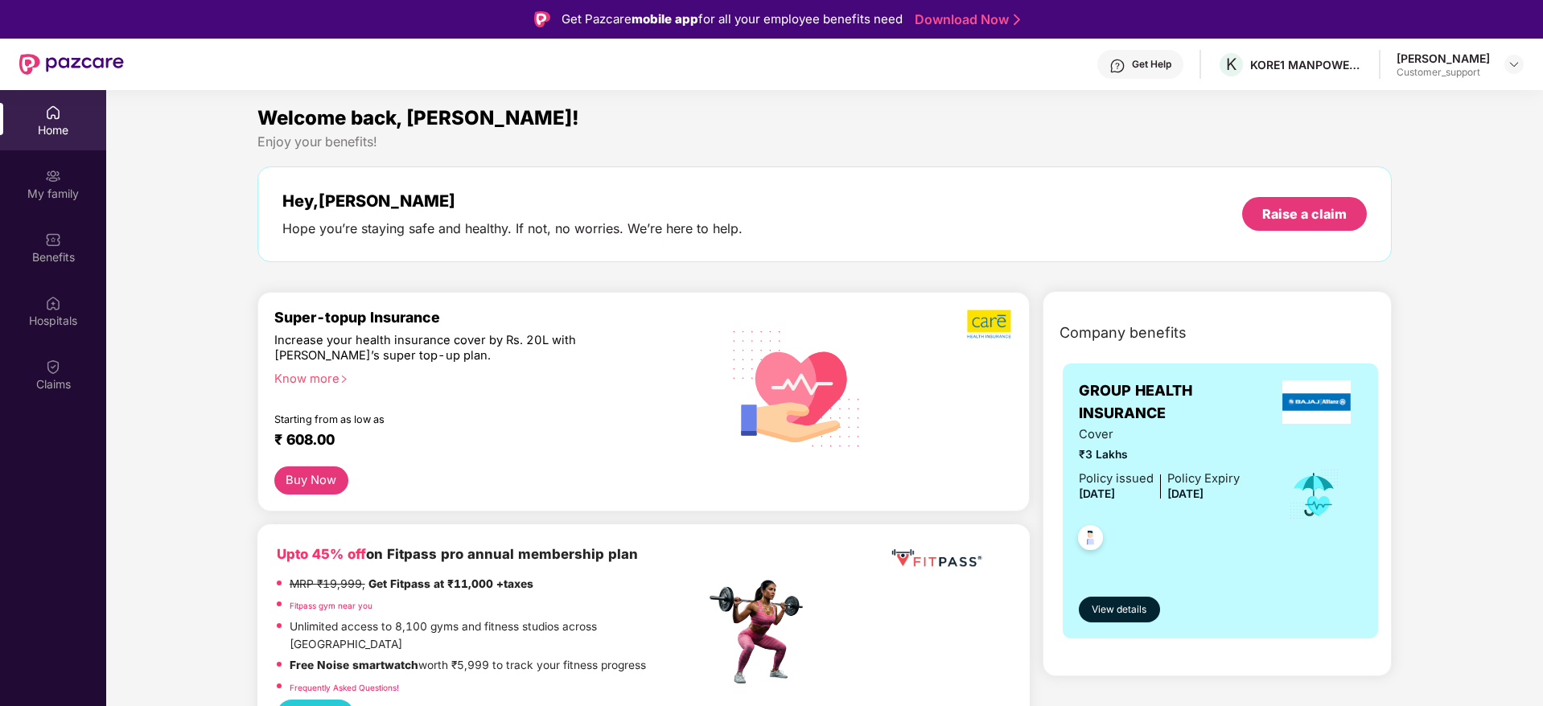
click at [70, 278] on div "Home My family Benefits Hospitals Claims" at bounding box center [53, 249] width 106 height 318
click at [60, 250] on div "Benefits" at bounding box center [53, 257] width 106 height 16
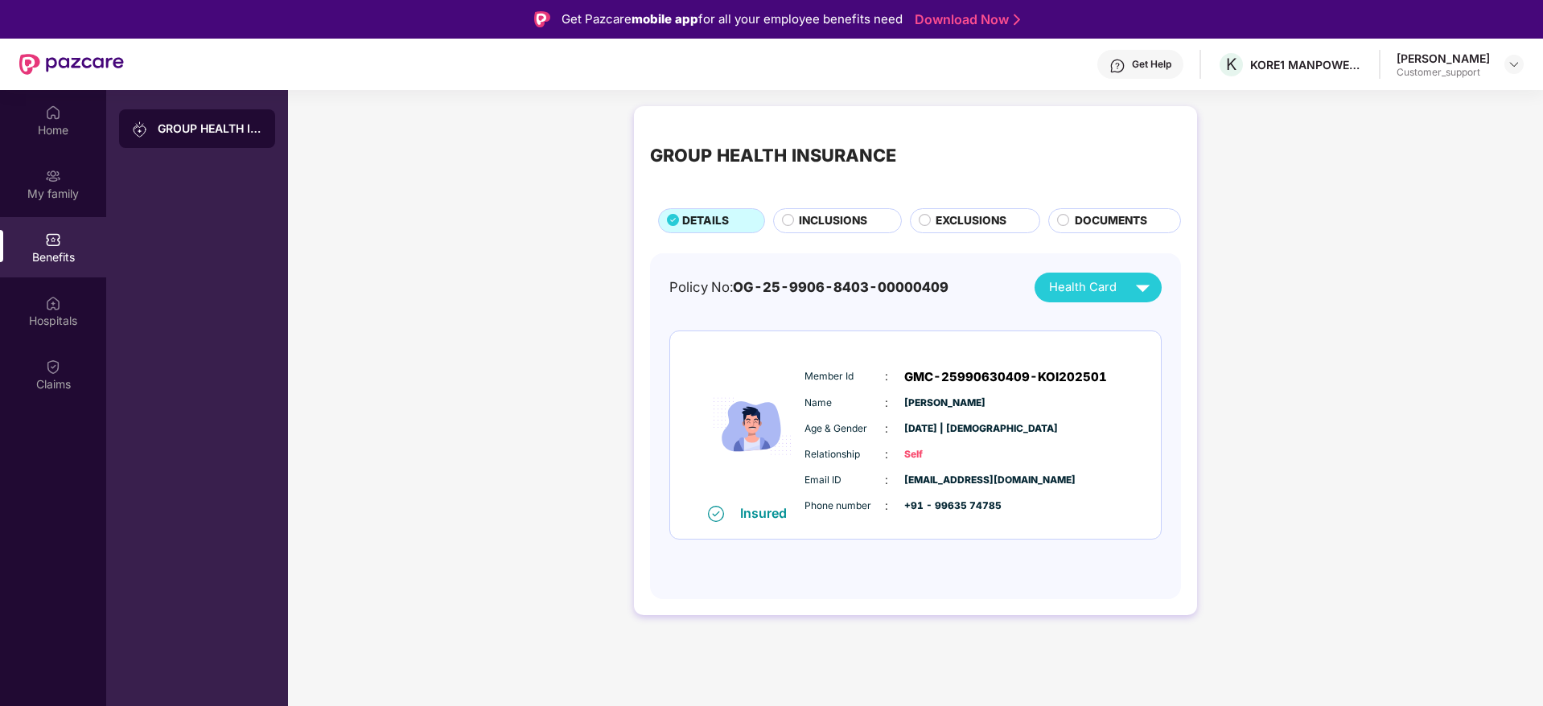
click at [810, 227] on span "INCLUSIONS" at bounding box center [833, 221] width 68 height 18
